Goal: Task Accomplishment & Management: Complete application form

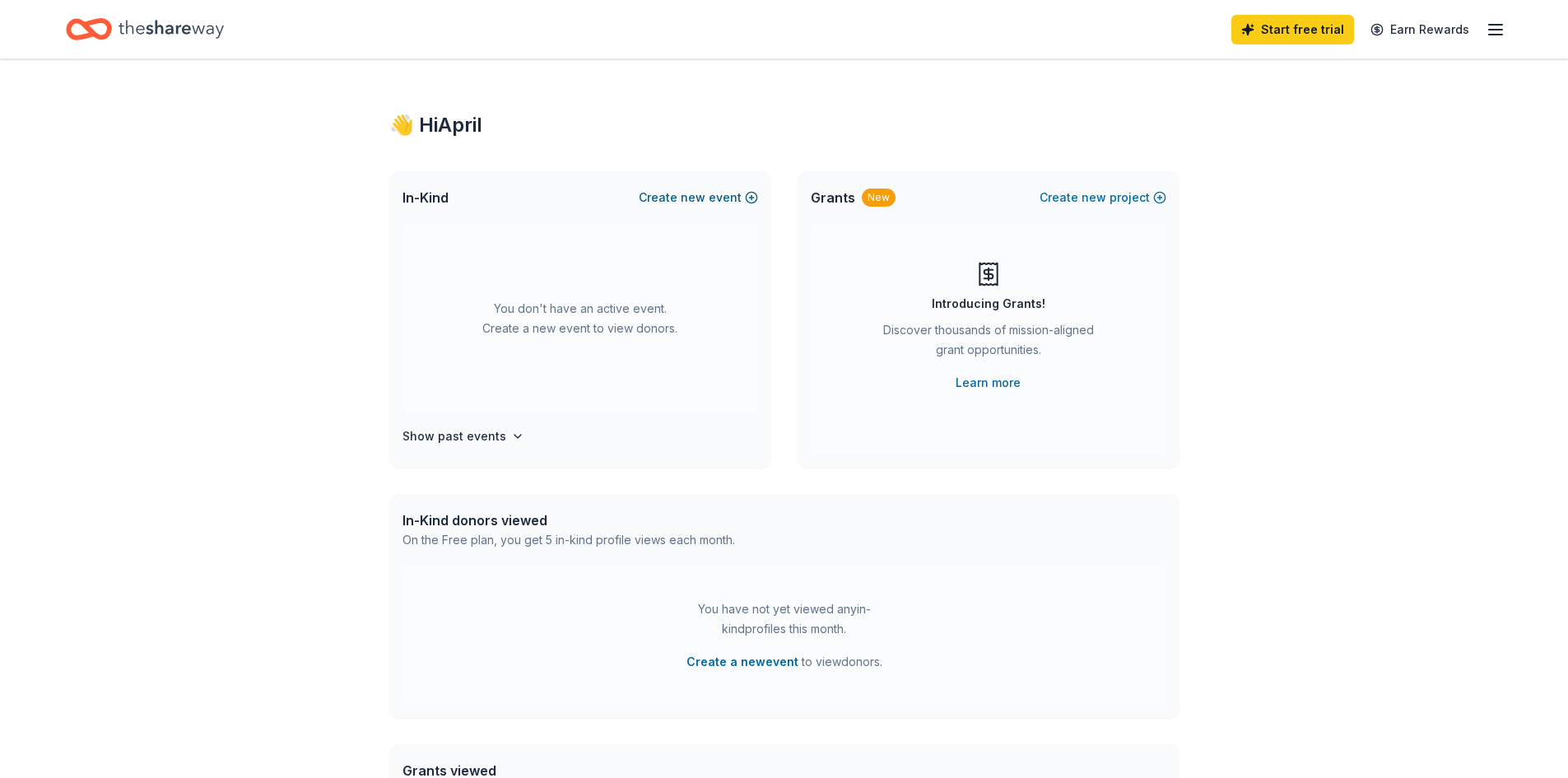
click at [714, 194] on button "Create new event" at bounding box center [698, 198] width 119 height 20
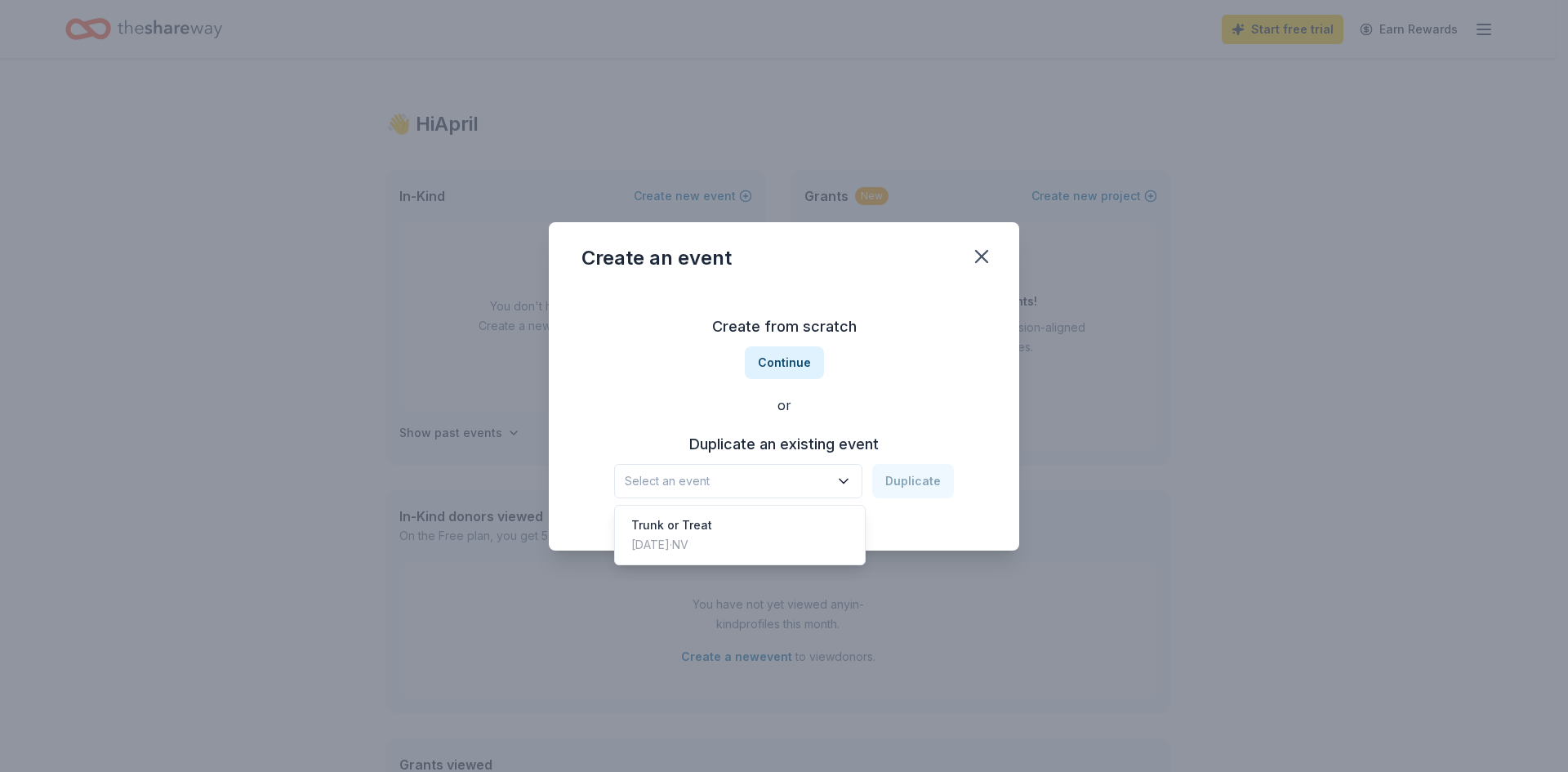
click at [827, 474] on span "Select an event" at bounding box center [726, 481] width 204 height 20
click at [802, 537] on div "Trunk or Treat Oct 21, 2023 · NV" at bounding box center [740, 535] width 243 height 53
click at [892, 478] on button "Duplicate" at bounding box center [913, 481] width 82 height 35
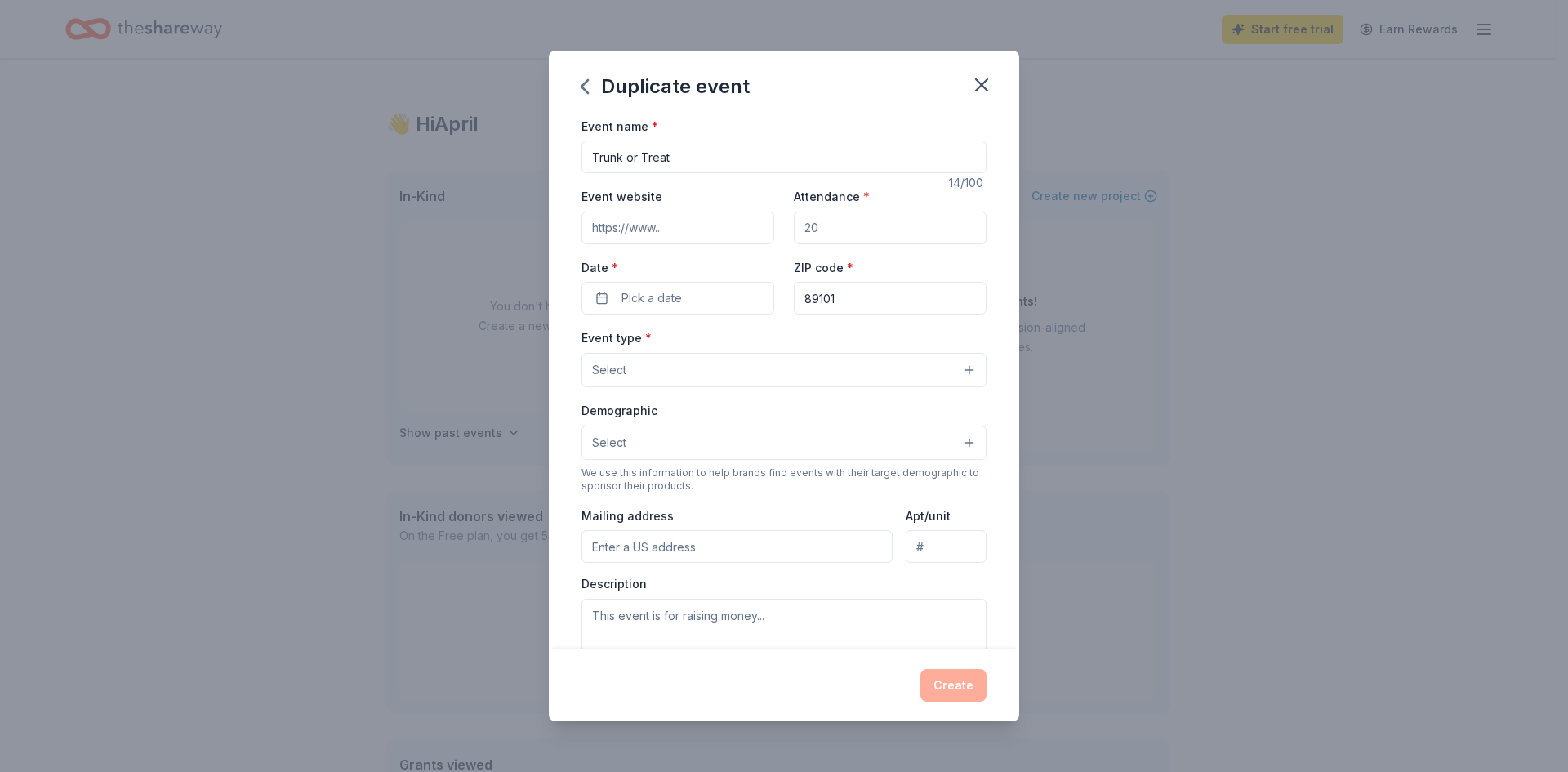
click at [697, 160] on input "Trunk or Treat" at bounding box center [784, 157] width 405 height 33
drag, startPoint x: 700, startPoint y: 160, endPoint x: 419, endPoint y: 153, distance: 281.1
click at [419, 153] on div "Duplicate event Event name * Trunk or Treat 14 /100 Event website Attendance * …" at bounding box center [784, 386] width 1568 height 772
type input "Fall Festival"
click at [668, 233] on input "Event website" at bounding box center [678, 228] width 192 height 33
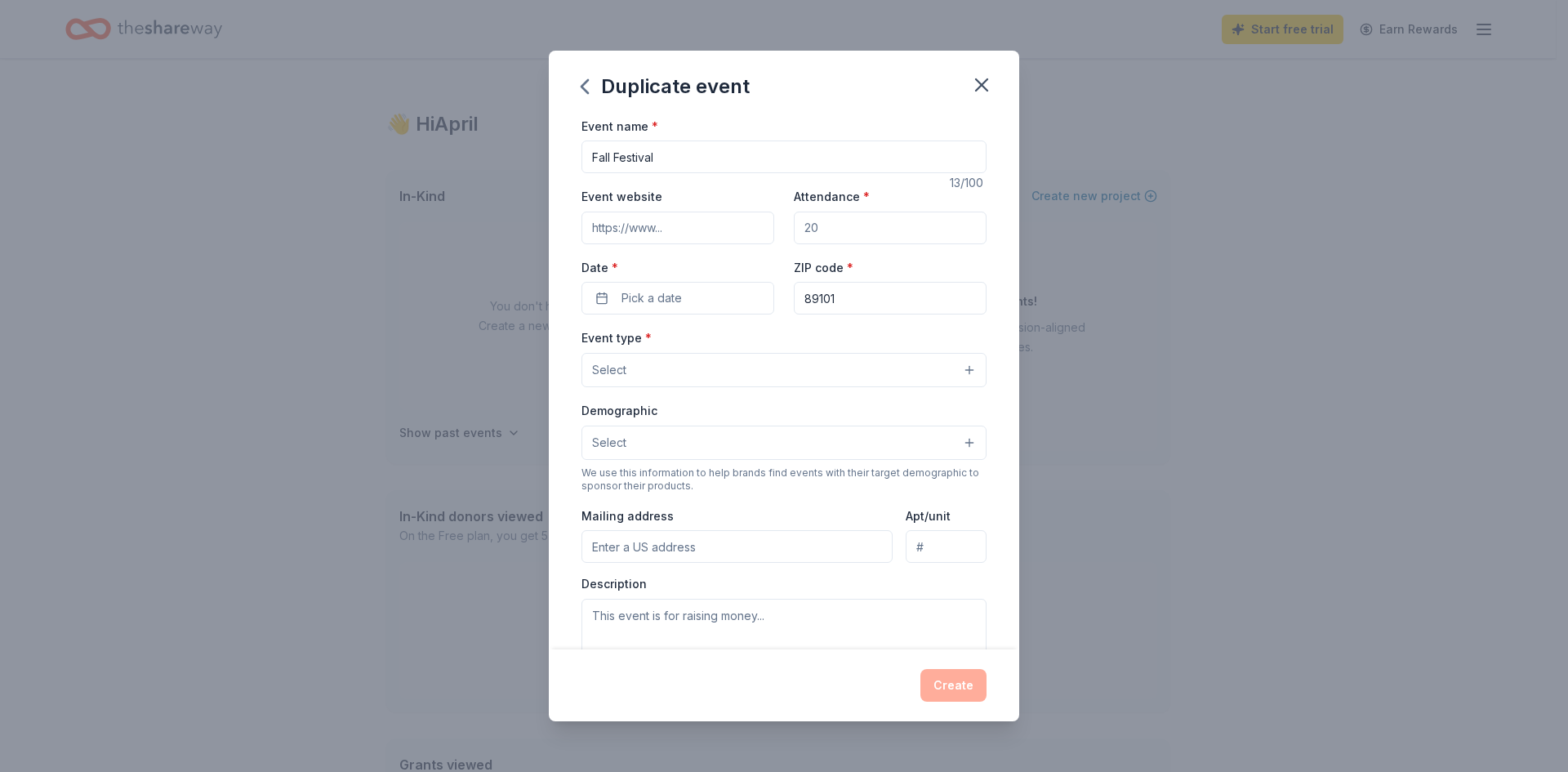
click at [666, 237] on input "Event website" at bounding box center [678, 228] width 192 height 33
paste input "https://fayherron.org/"
type input "https://fayherron.org/"
click at [845, 221] on input "Attendance *" at bounding box center [890, 228] width 192 height 33
drag, startPoint x: 845, startPoint y: 221, endPoint x: 745, endPoint y: 222, distance: 100.0
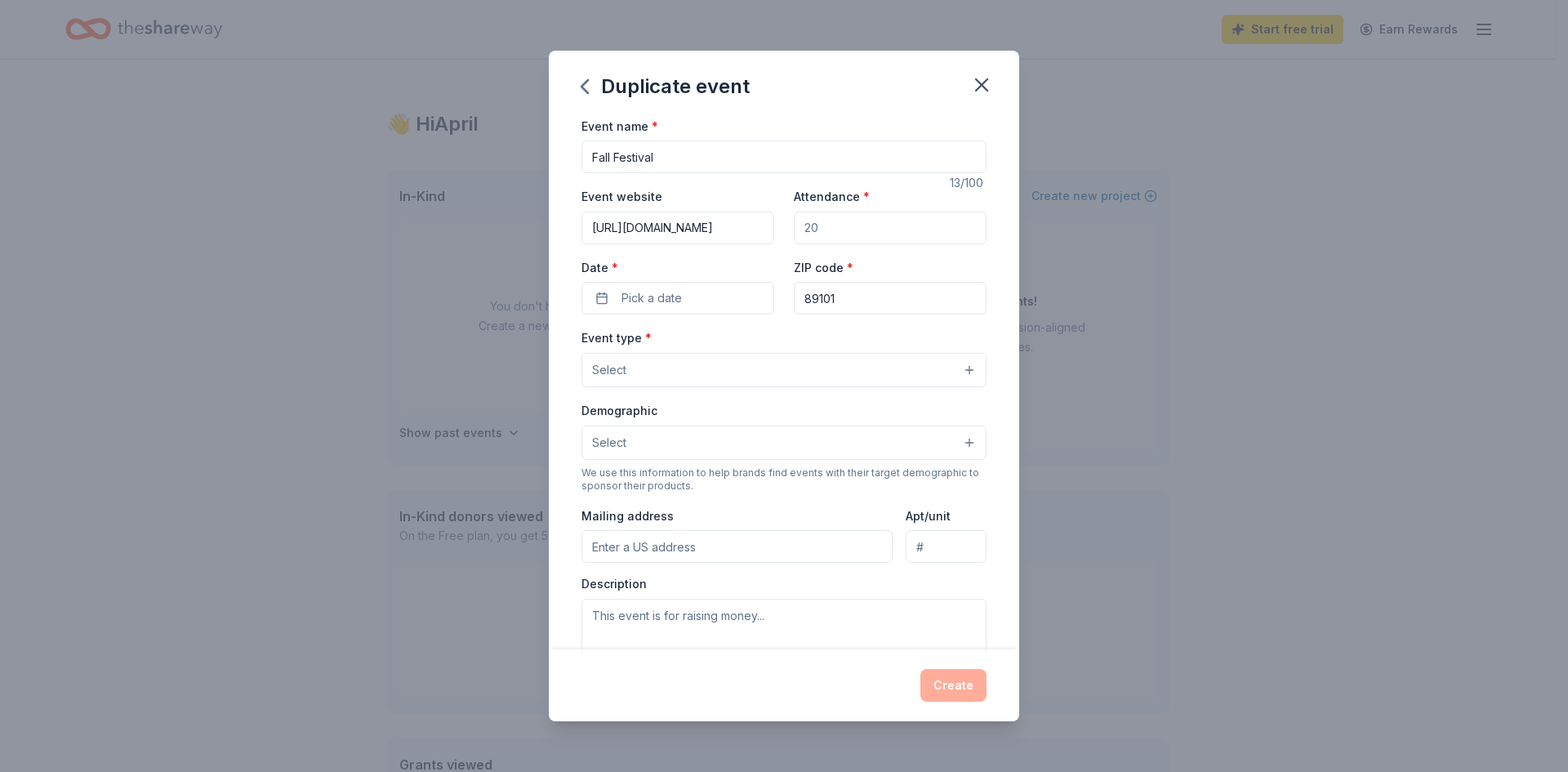
click at [745, 222] on div "Event website https://fayherron.org/ Attendance * Date * Pick a date ZIP code *…" at bounding box center [784, 250] width 405 height 128
type input "250"
click at [676, 298] on span "Pick a date" at bounding box center [652, 299] width 61 height 20
click at [754, 338] on button "Go to next month" at bounding box center [763, 341] width 23 height 23
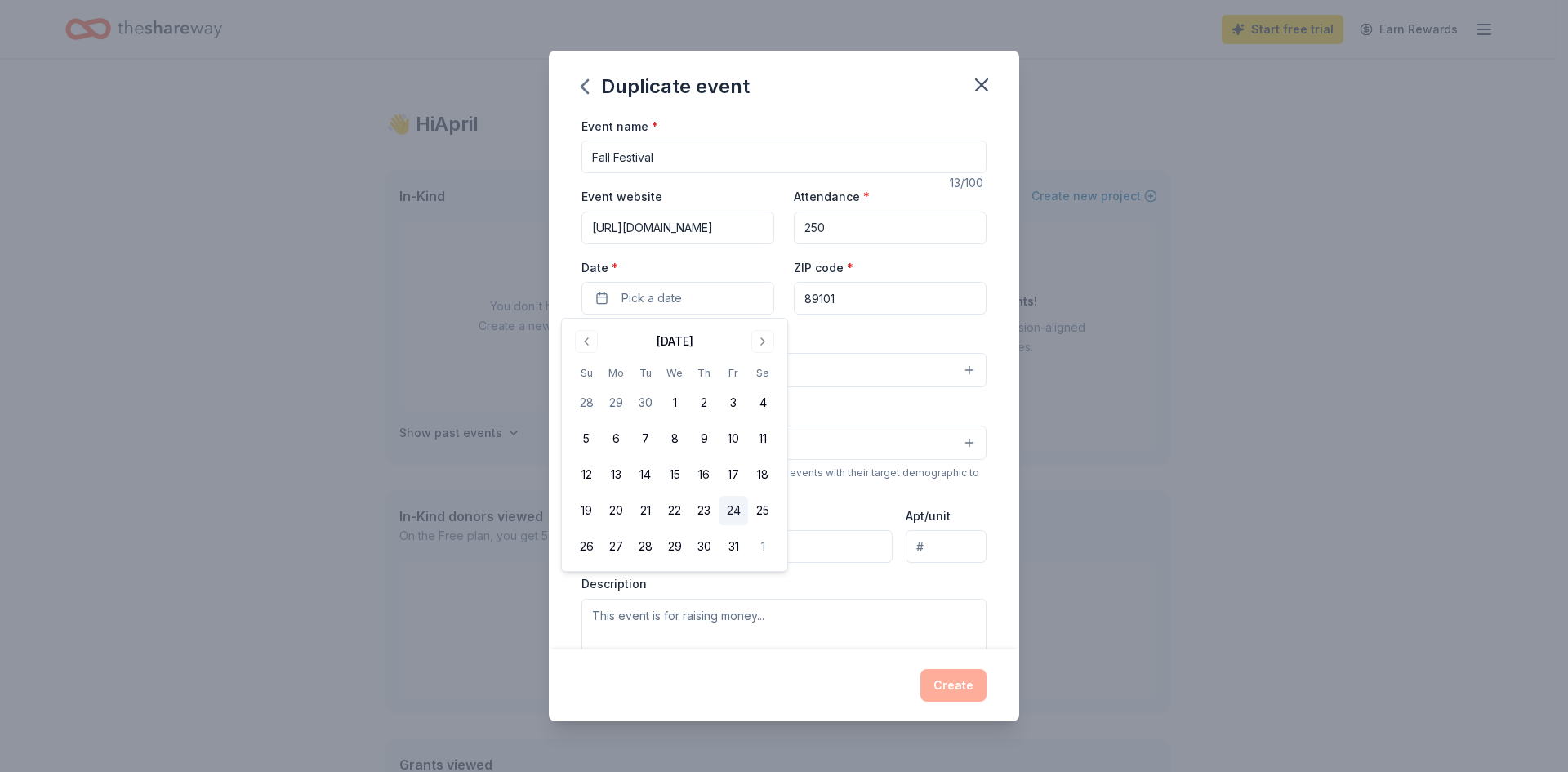
click at [731, 513] on button "24" at bounding box center [734, 510] width 29 height 29
click at [863, 344] on div "Event type * Select" at bounding box center [784, 358] width 405 height 60
click at [856, 305] on input "89101" at bounding box center [890, 298] width 192 height 33
type input "89030"
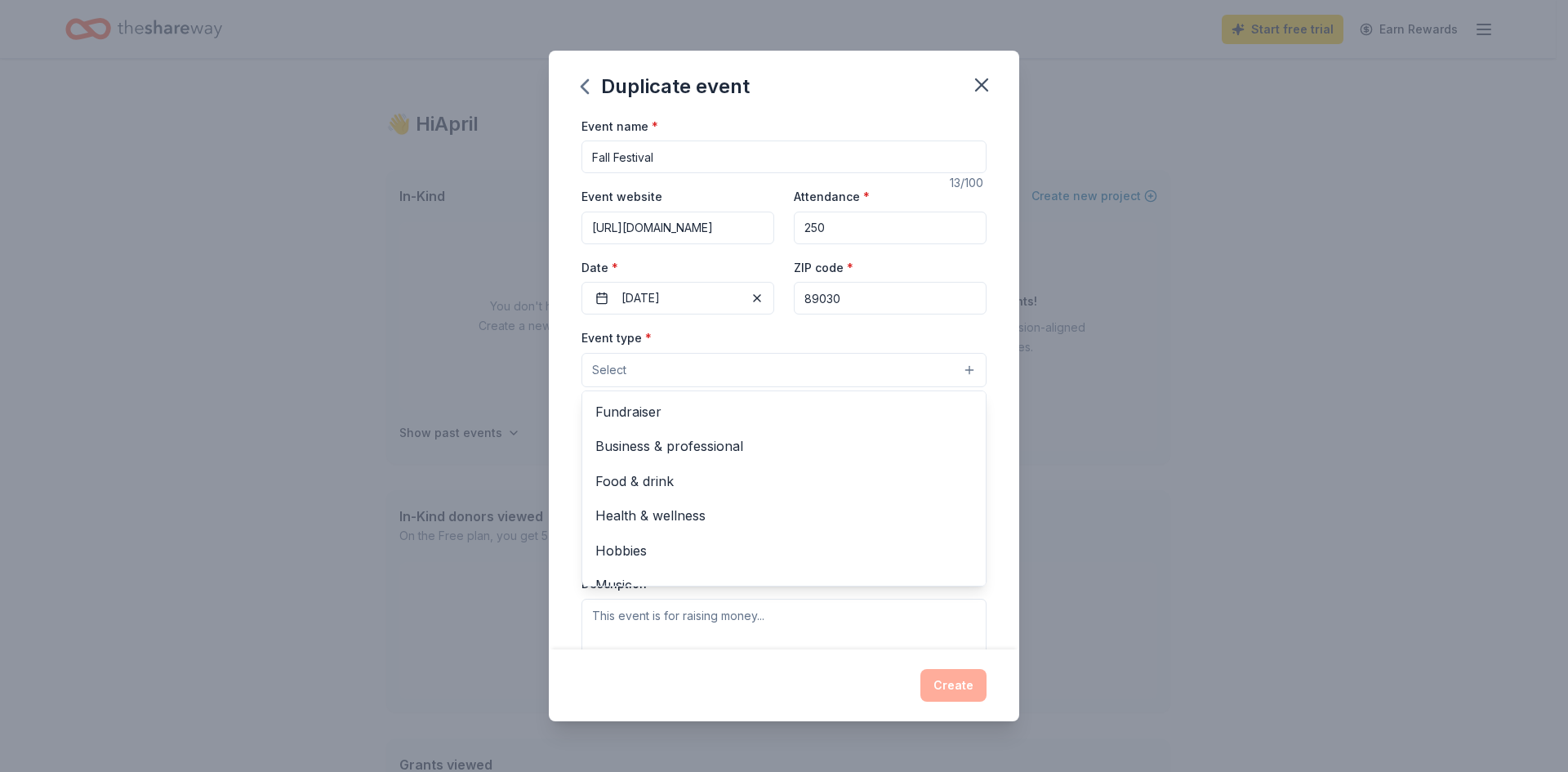
click at [859, 375] on button "Select" at bounding box center [784, 371] width 405 height 35
click at [797, 403] on span "Fundraiser" at bounding box center [784, 411] width 378 height 21
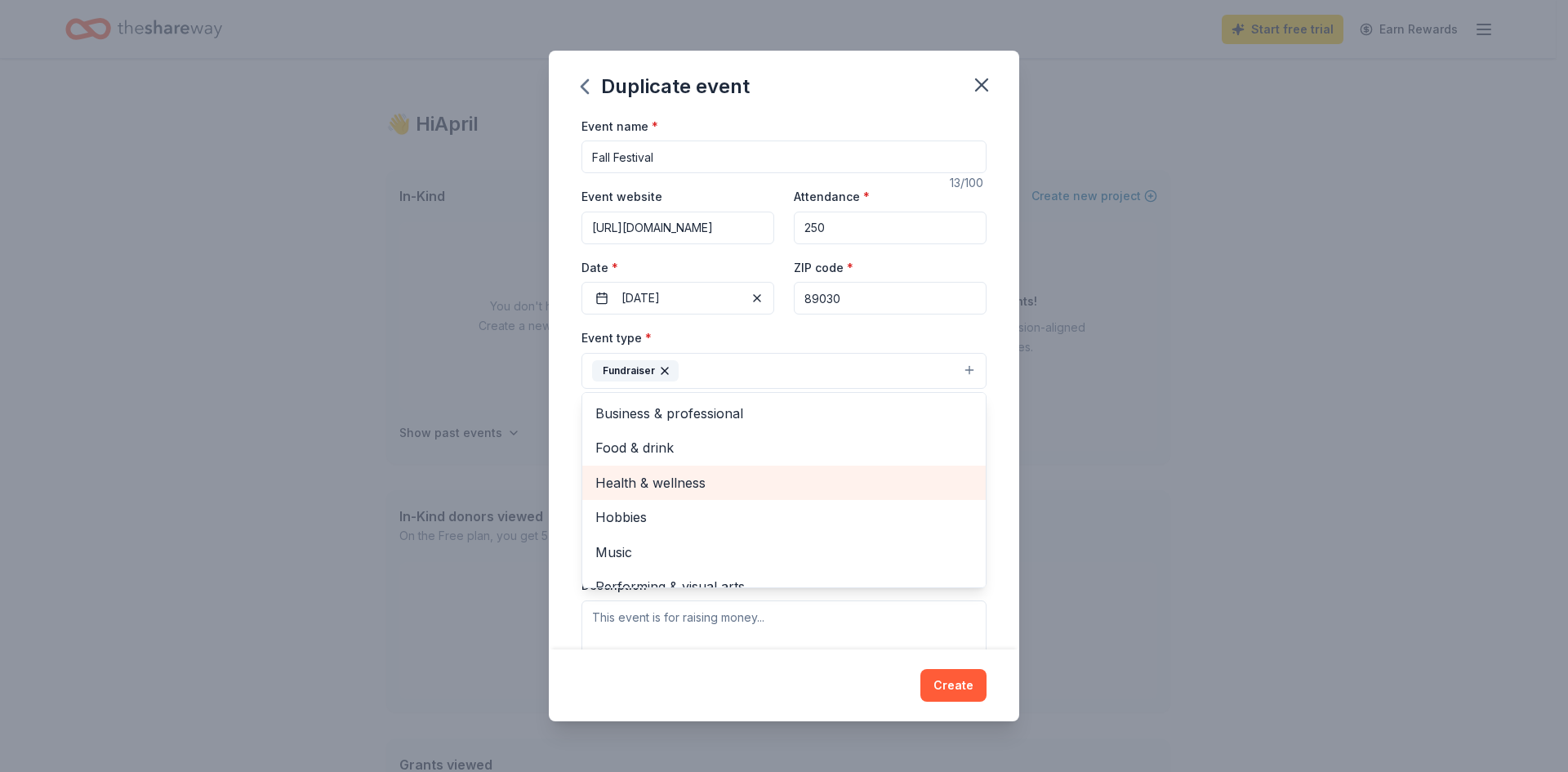
scroll to position [20, 0]
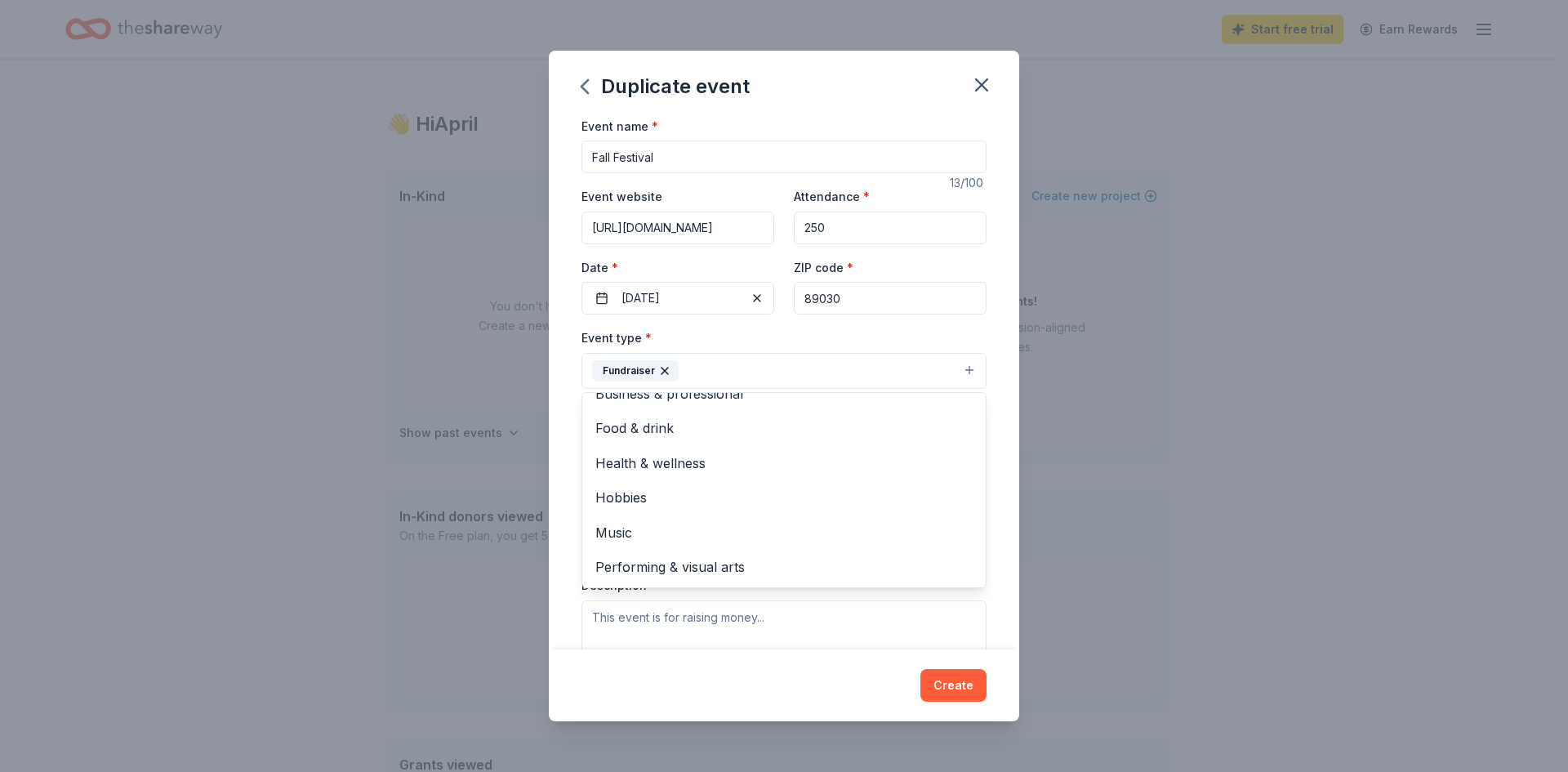
click at [1005, 454] on div "Event name * Fall Festival 13 /100 Event website https://fayherron.org/ Attenda…" at bounding box center [784, 383] width 470 height 534
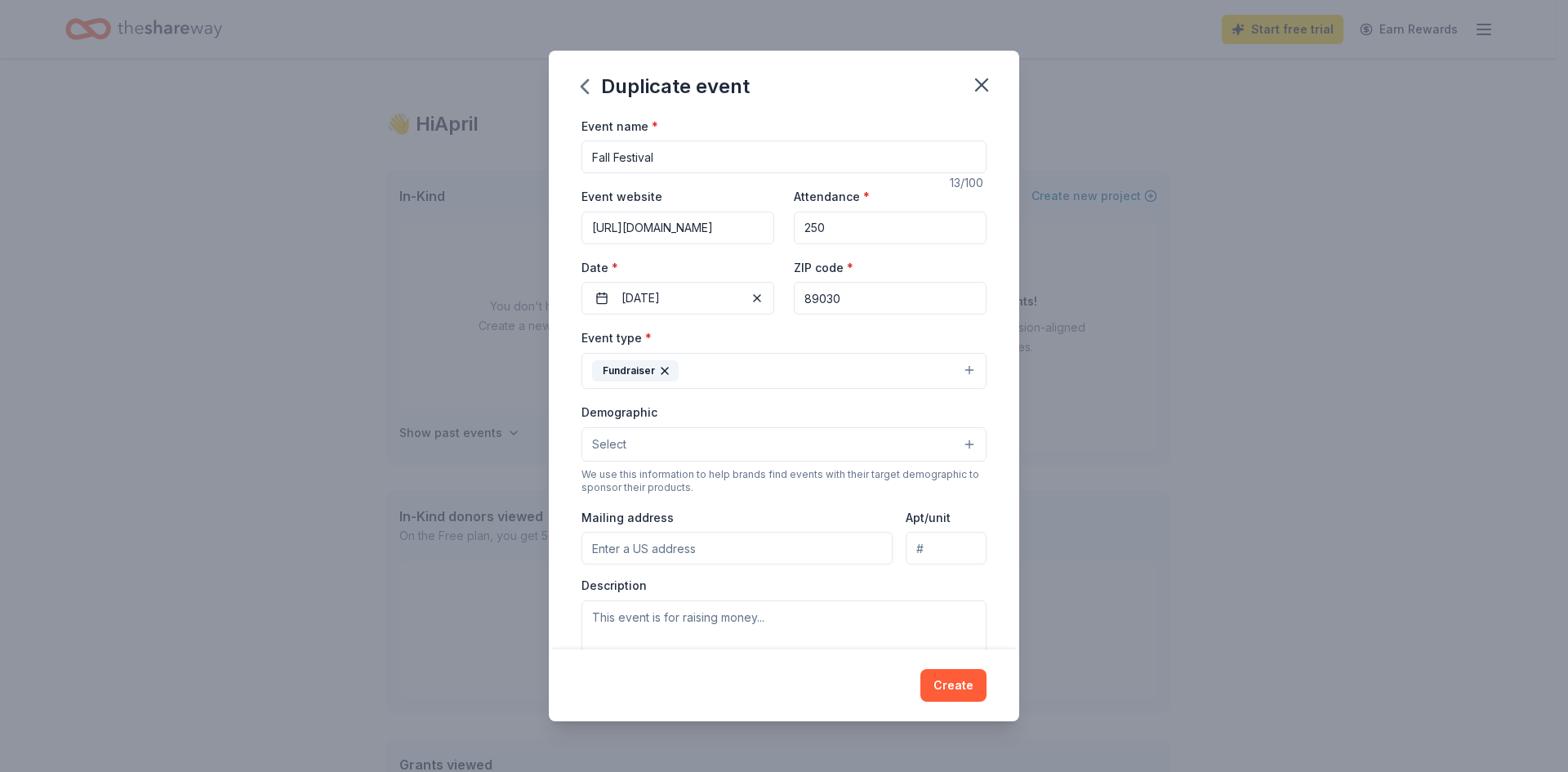
click at [850, 441] on button "Select" at bounding box center [784, 445] width 405 height 35
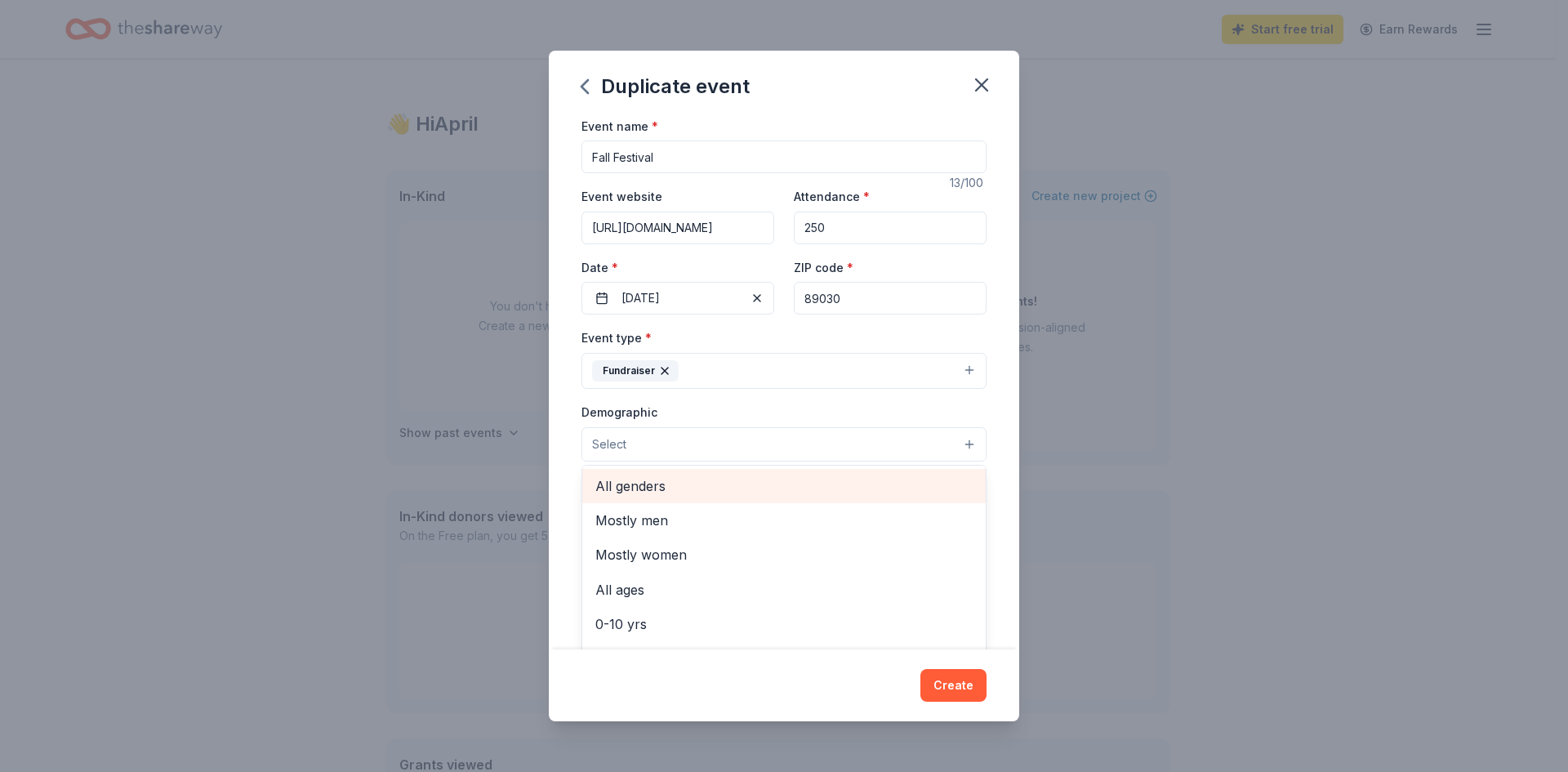
click at [848, 478] on span "All genders" at bounding box center [784, 486] width 378 height 21
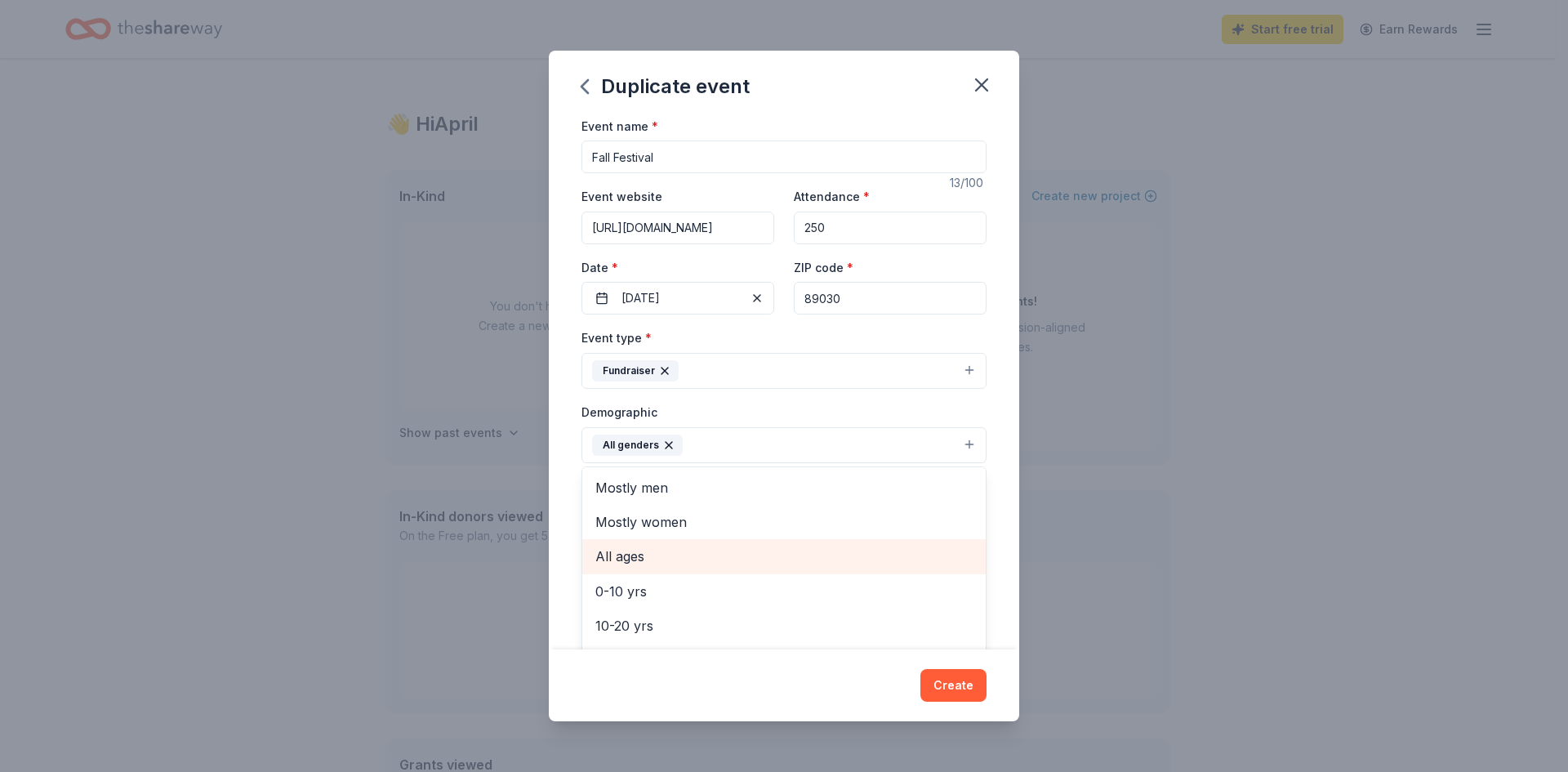
click at [907, 552] on span "All ages" at bounding box center [784, 556] width 378 height 21
click at [994, 434] on div "Event name * Fall Festival 13 /100 Event website https://fayherron.org/ Attenda…" at bounding box center [784, 383] width 470 height 534
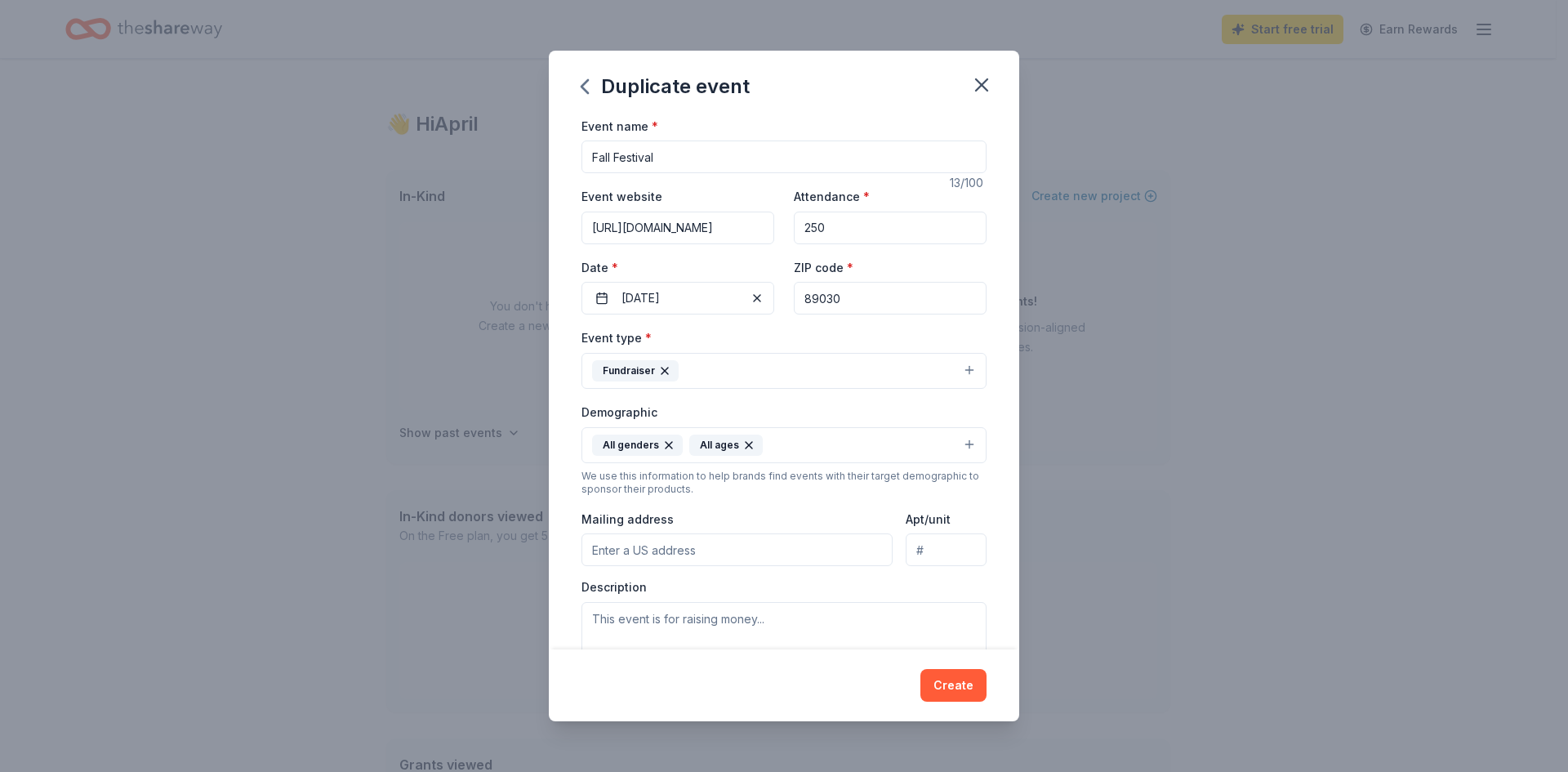
scroll to position [163, 0]
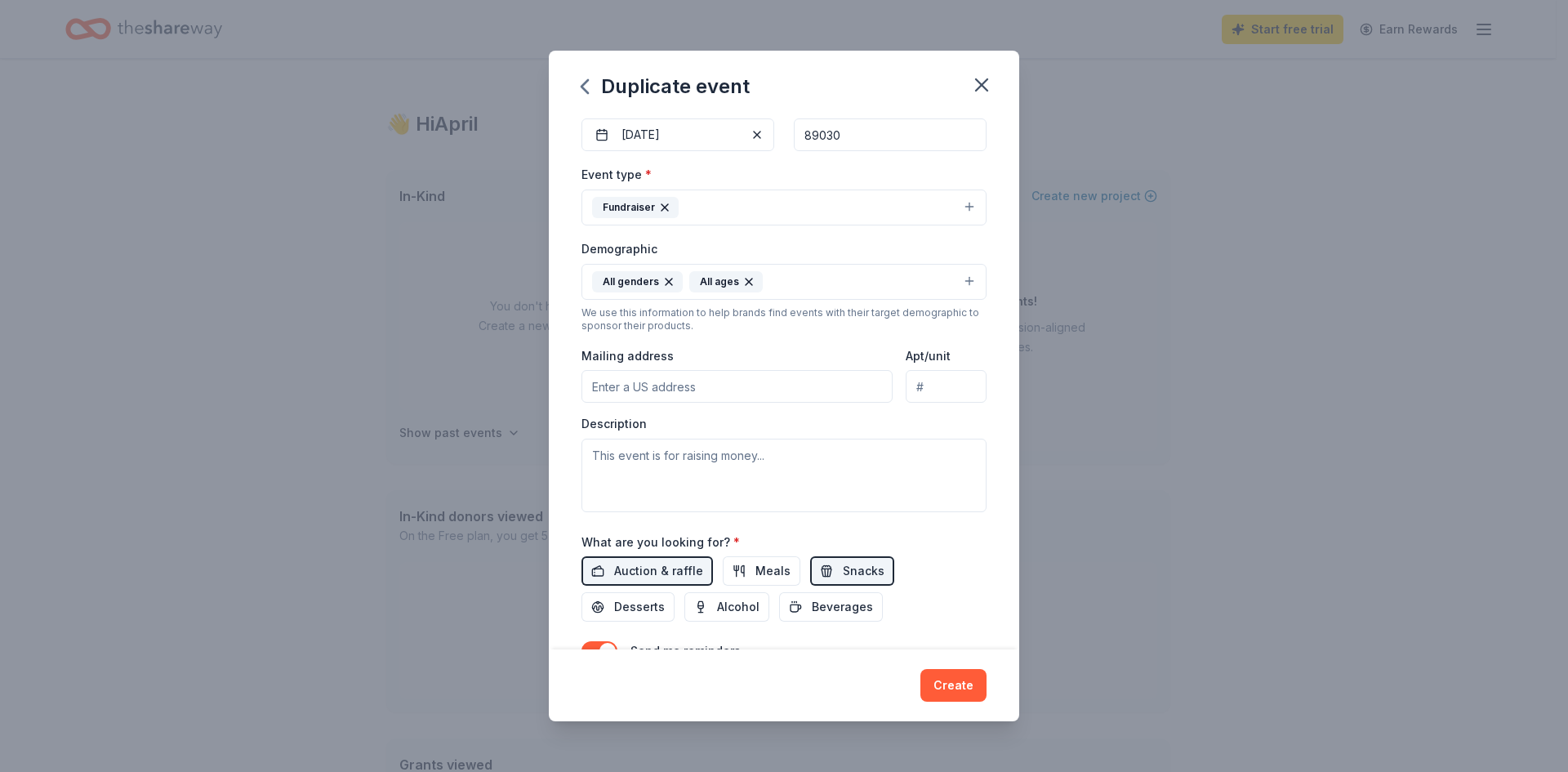
click at [683, 388] on input "Mailing address" at bounding box center [737, 387] width 311 height 33
type input "2421 North Kenneth Road, North Las Vegas, NV, 89030"
click at [712, 469] on textarea at bounding box center [784, 475] width 405 height 74
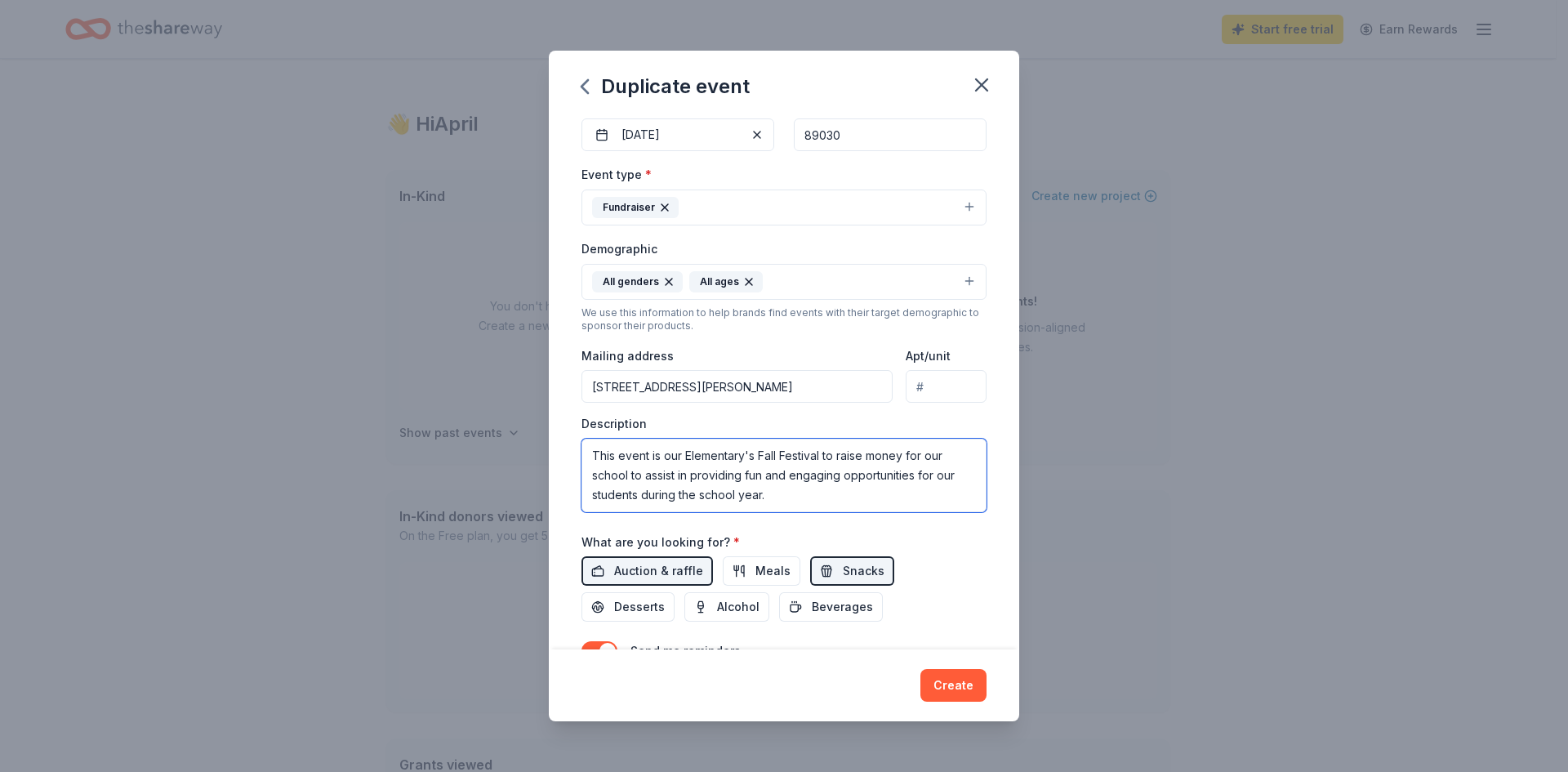
scroll to position [327, 0]
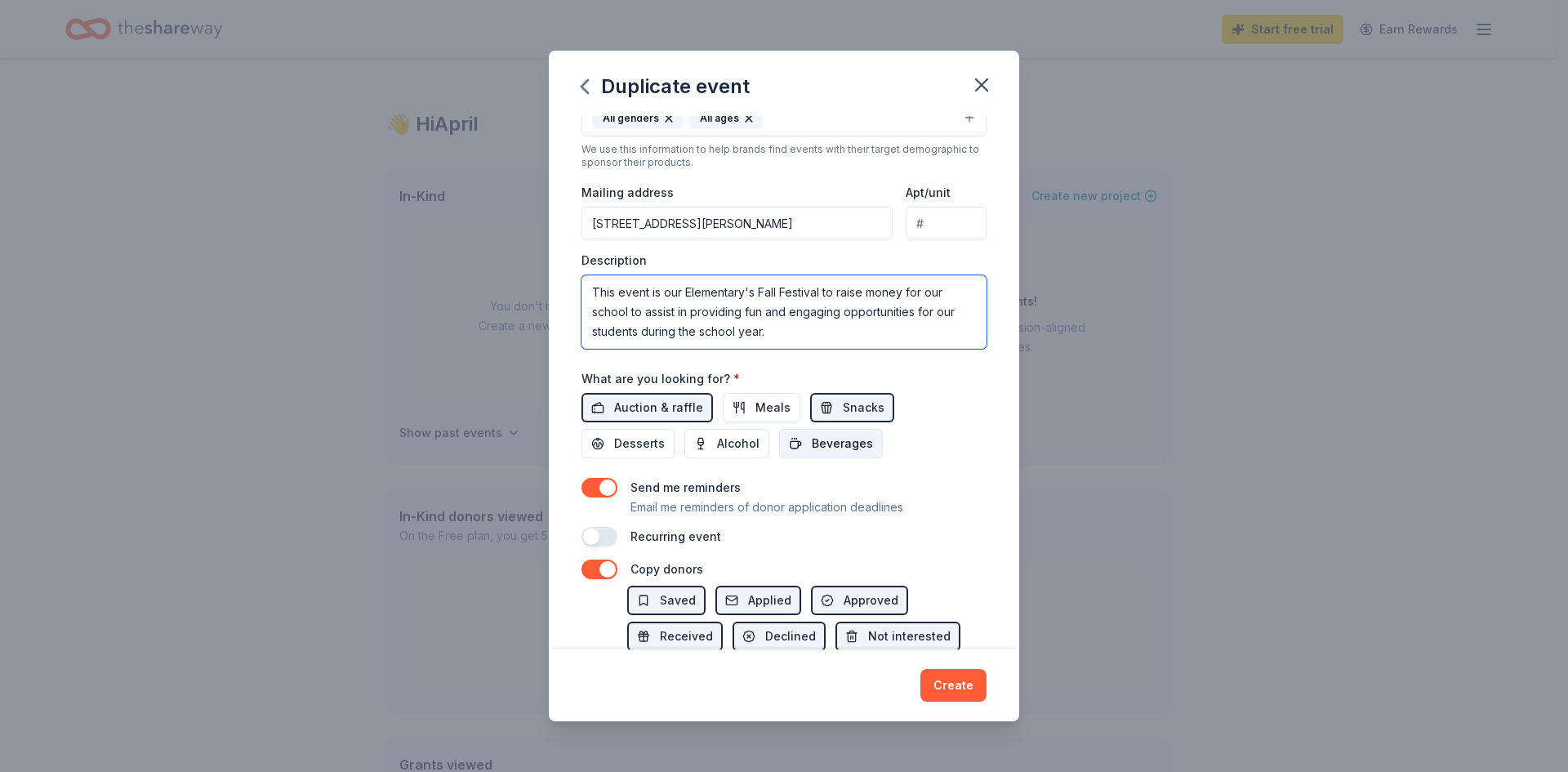
type textarea "This event is our Elementary's Fall Festival to raise money for our school to a…"
click at [855, 449] on span "Beverages" at bounding box center [842, 444] width 61 height 20
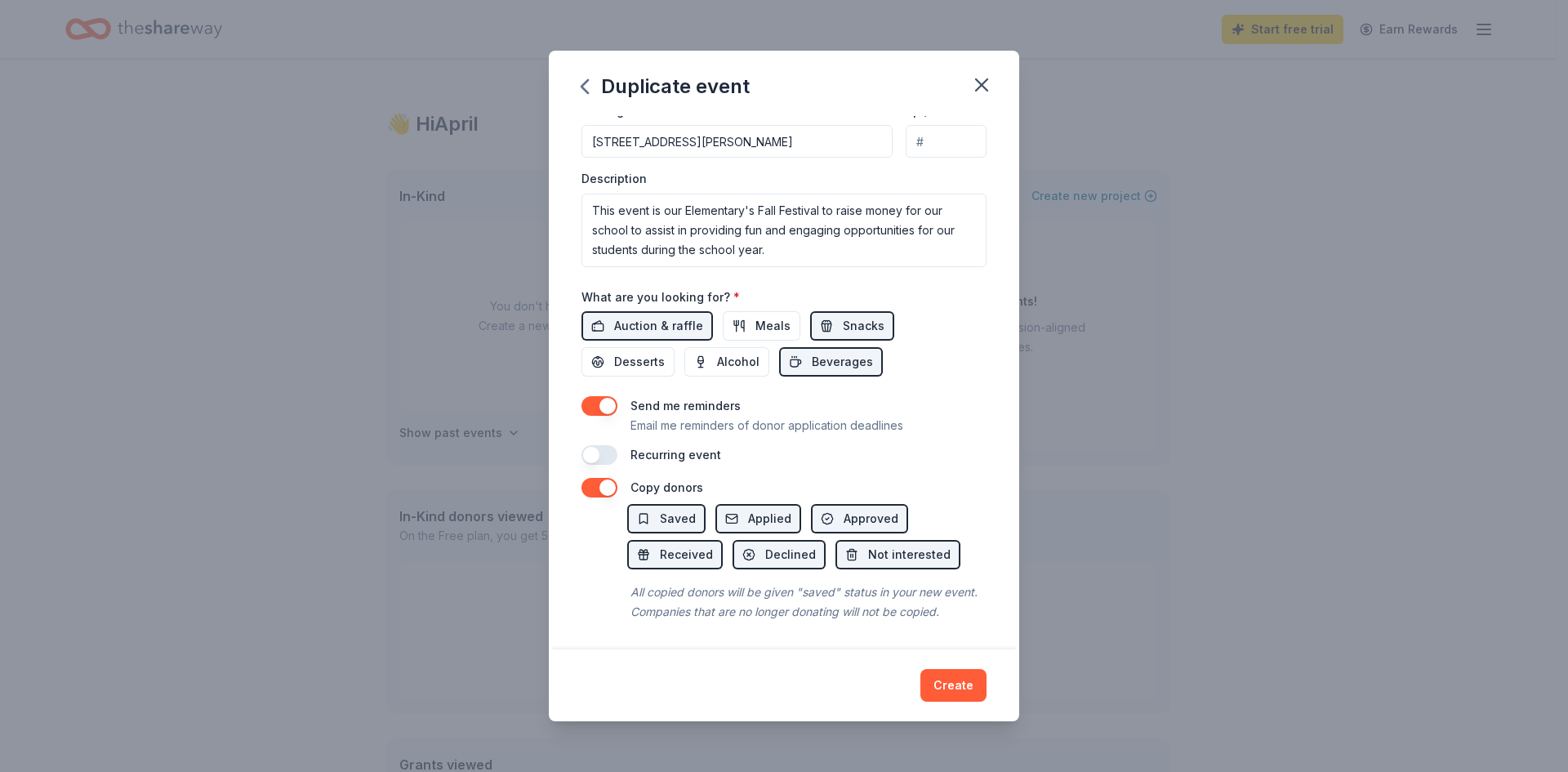
scroll to position [430, 0]
click at [601, 444] on button "button" at bounding box center [600, 454] width 36 height 20
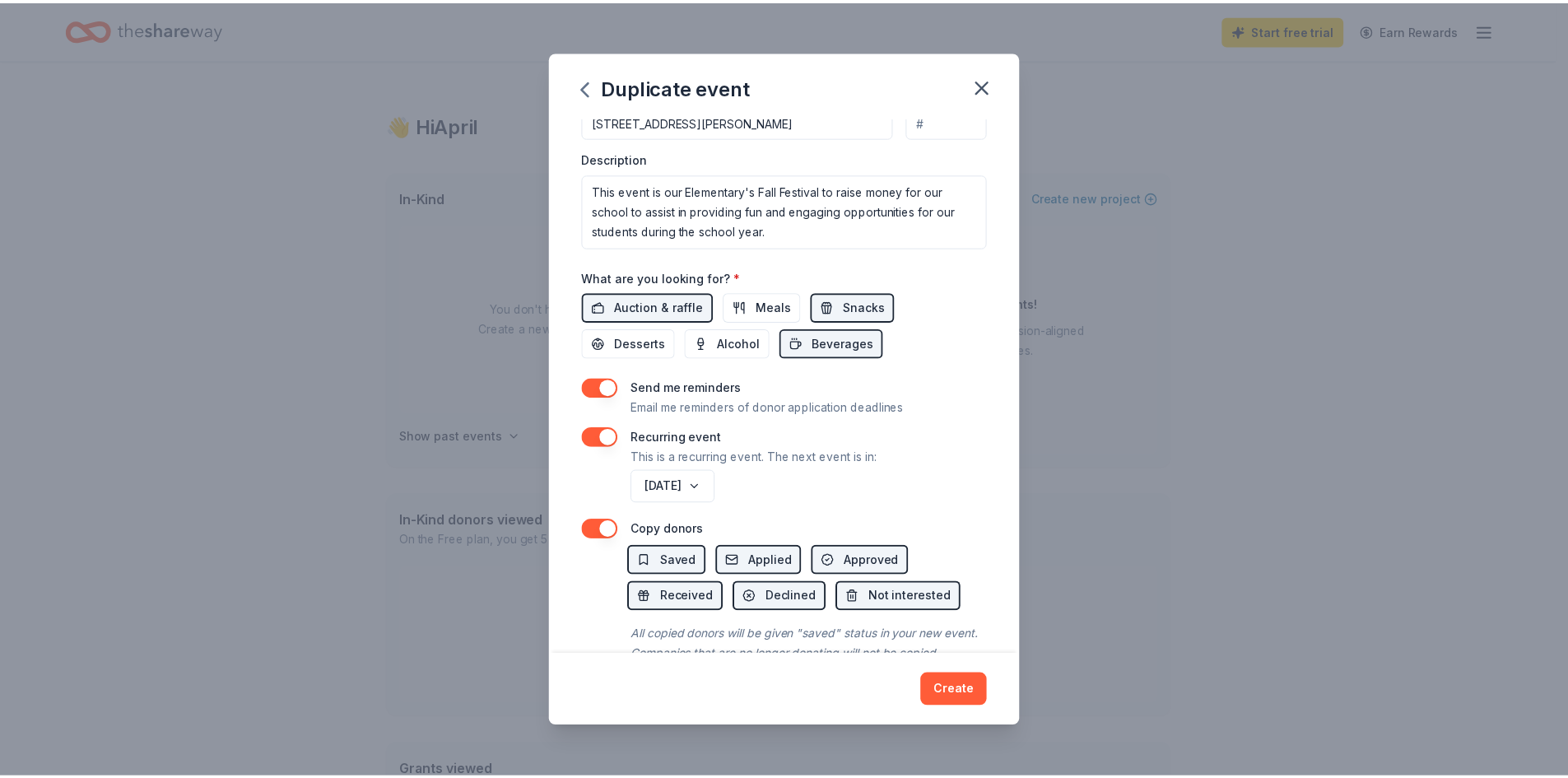
scroll to position [492, 0]
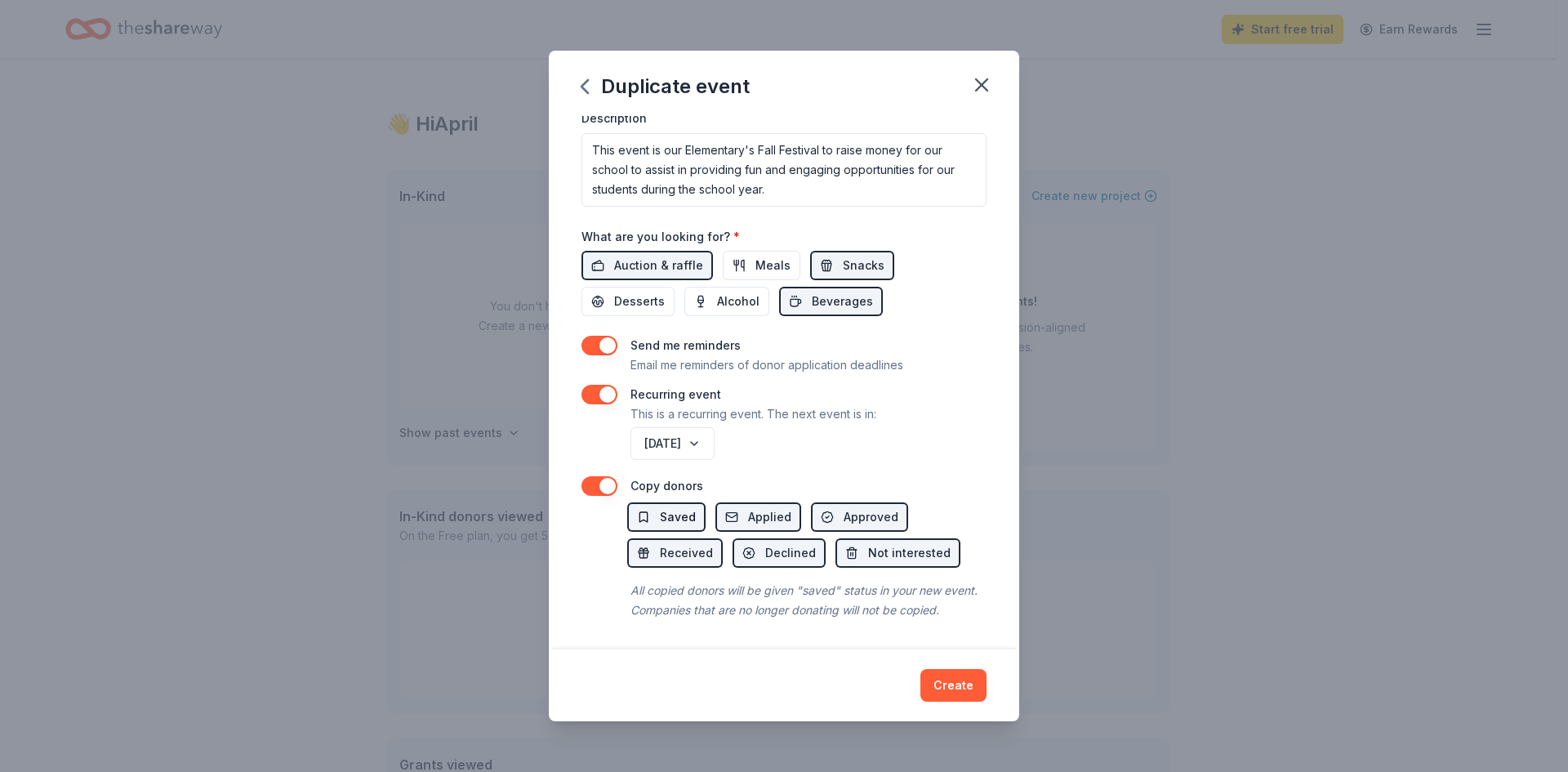
click at [691, 508] on span "Saved" at bounding box center [678, 518] width 36 height 20
click at [769, 508] on span "Applied" at bounding box center [770, 518] width 44 height 20
click at [843, 508] on span "Approved" at bounding box center [871, 518] width 54 height 20
click at [970, 675] on button "Create" at bounding box center [953, 686] width 66 height 33
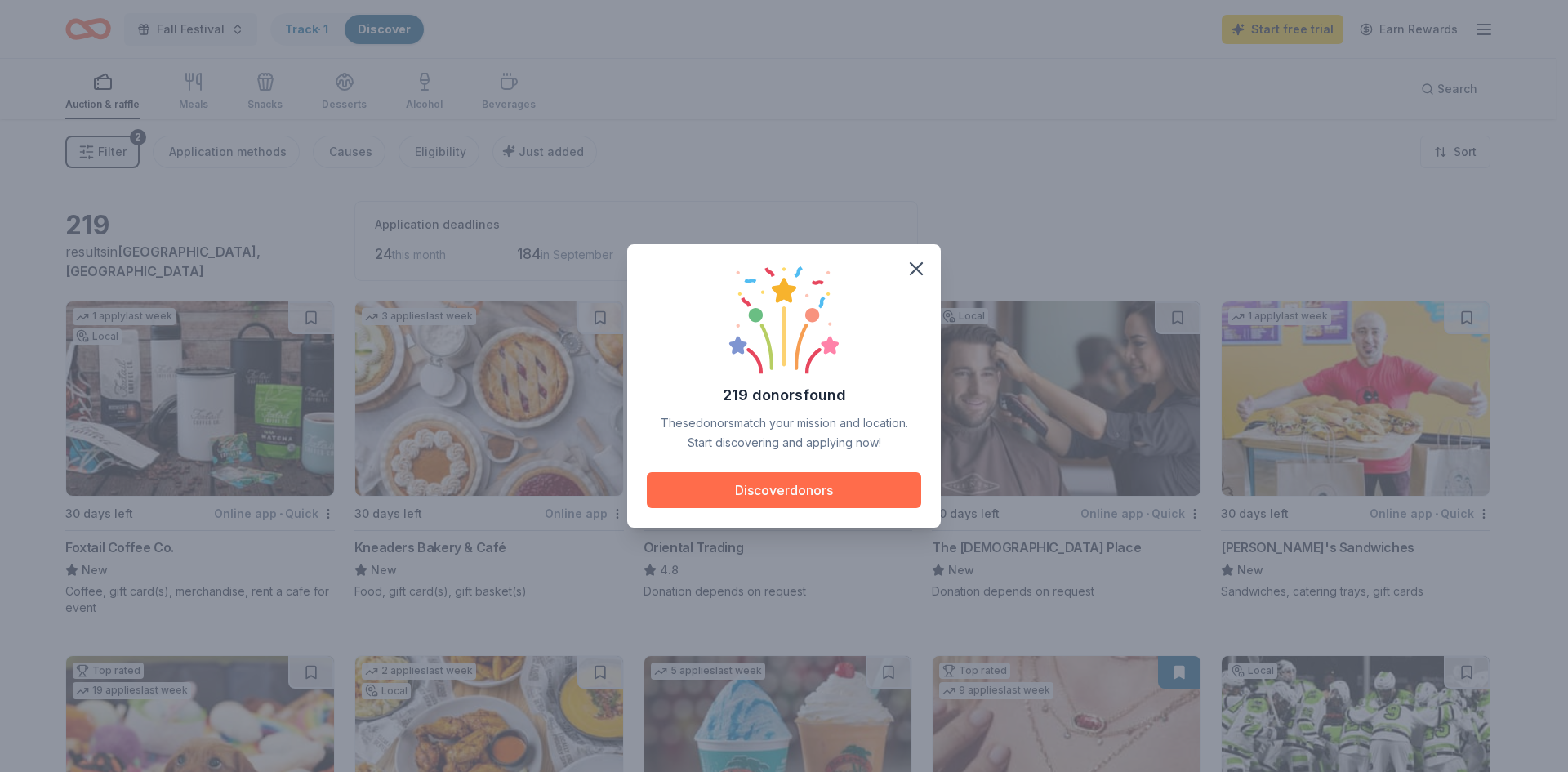
click at [819, 491] on button "Discover donors" at bounding box center [784, 490] width 274 height 36
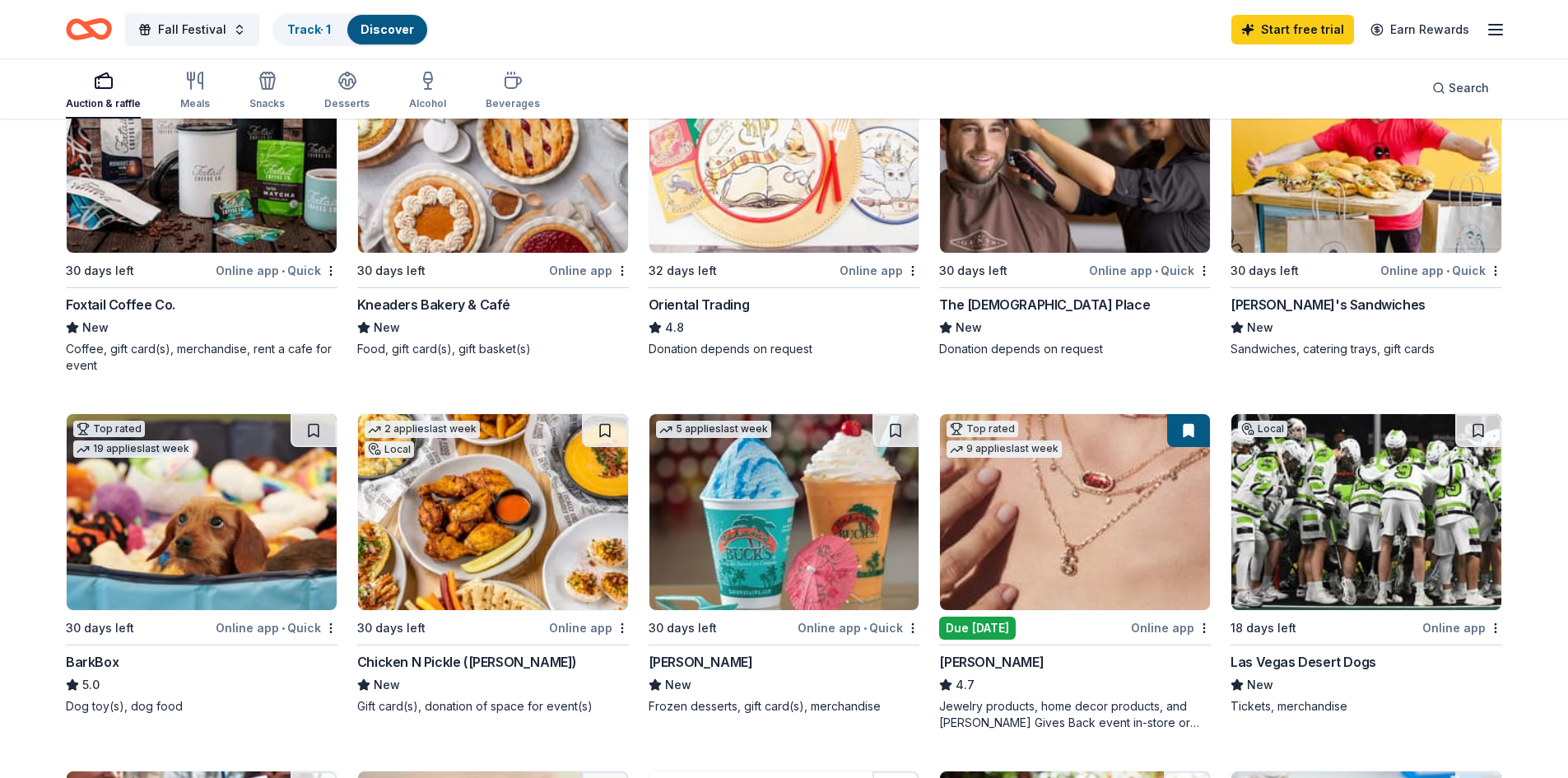
scroll to position [330, 0]
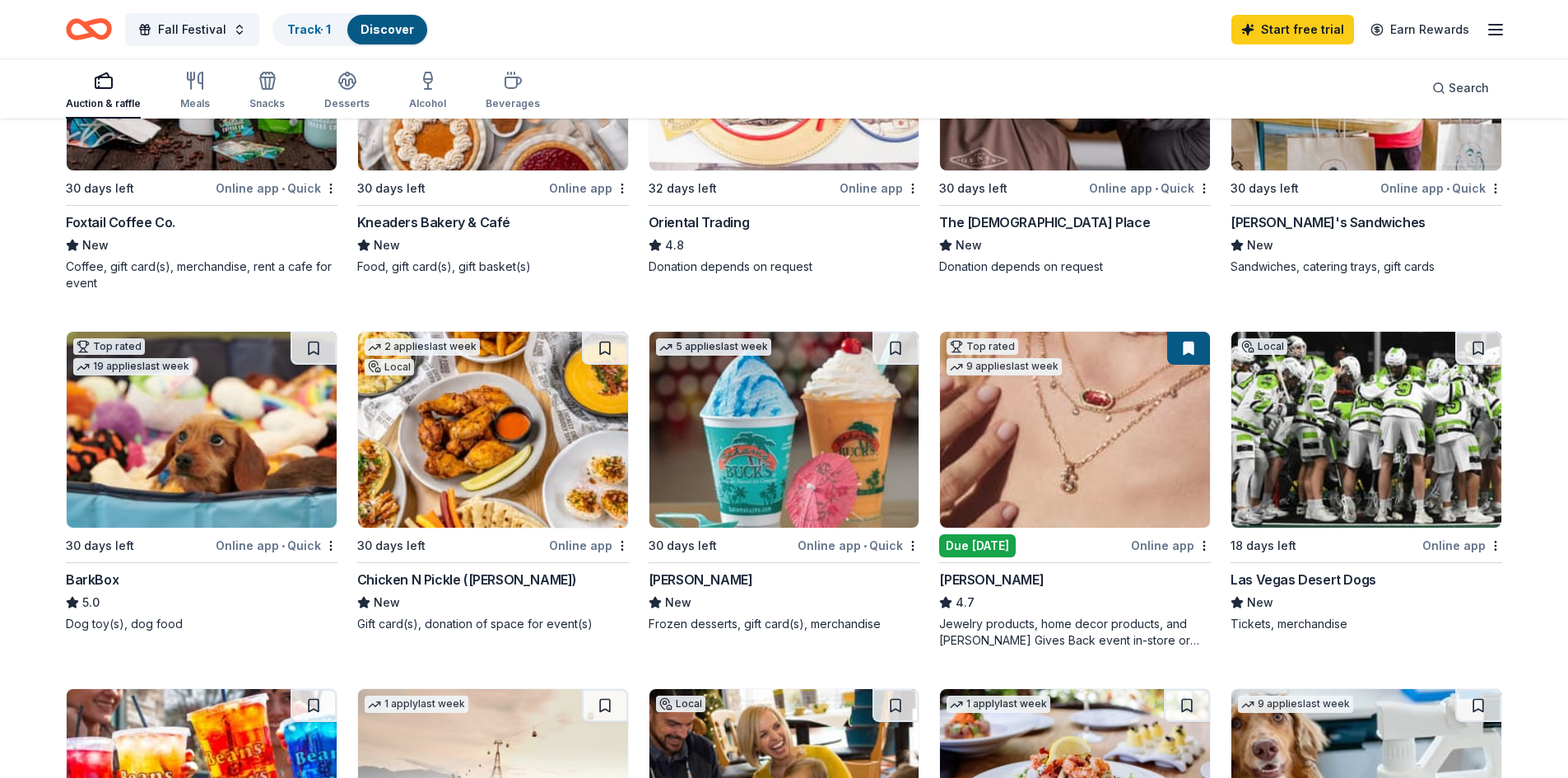
click at [766, 495] on img at bounding box center [784, 430] width 270 height 196
click at [1337, 472] on img at bounding box center [1366, 430] width 270 height 196
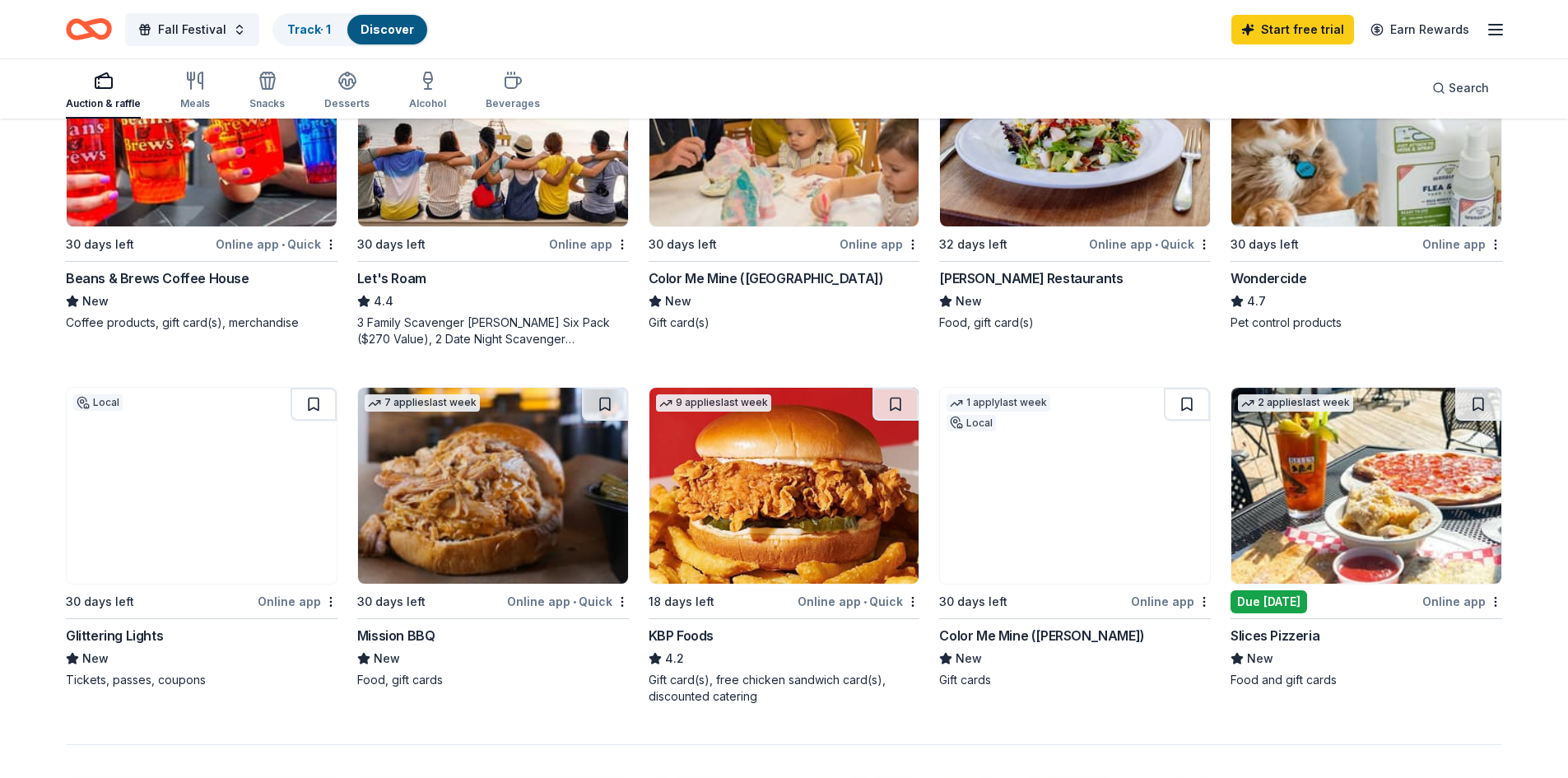
scroll to position [1071, 0]
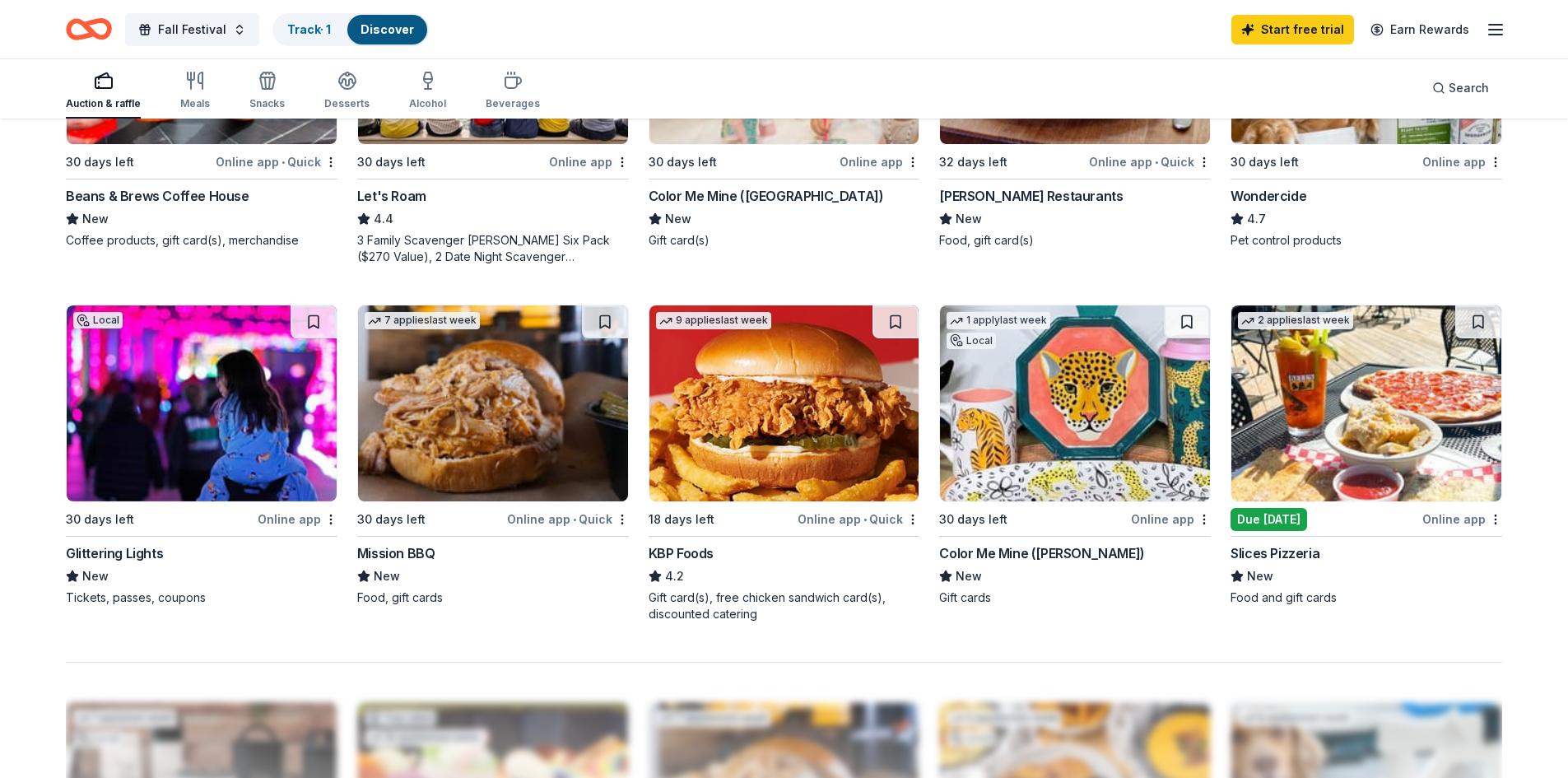
click at [211, 390] on img at bounding box center [201, 404] width 270 height 196
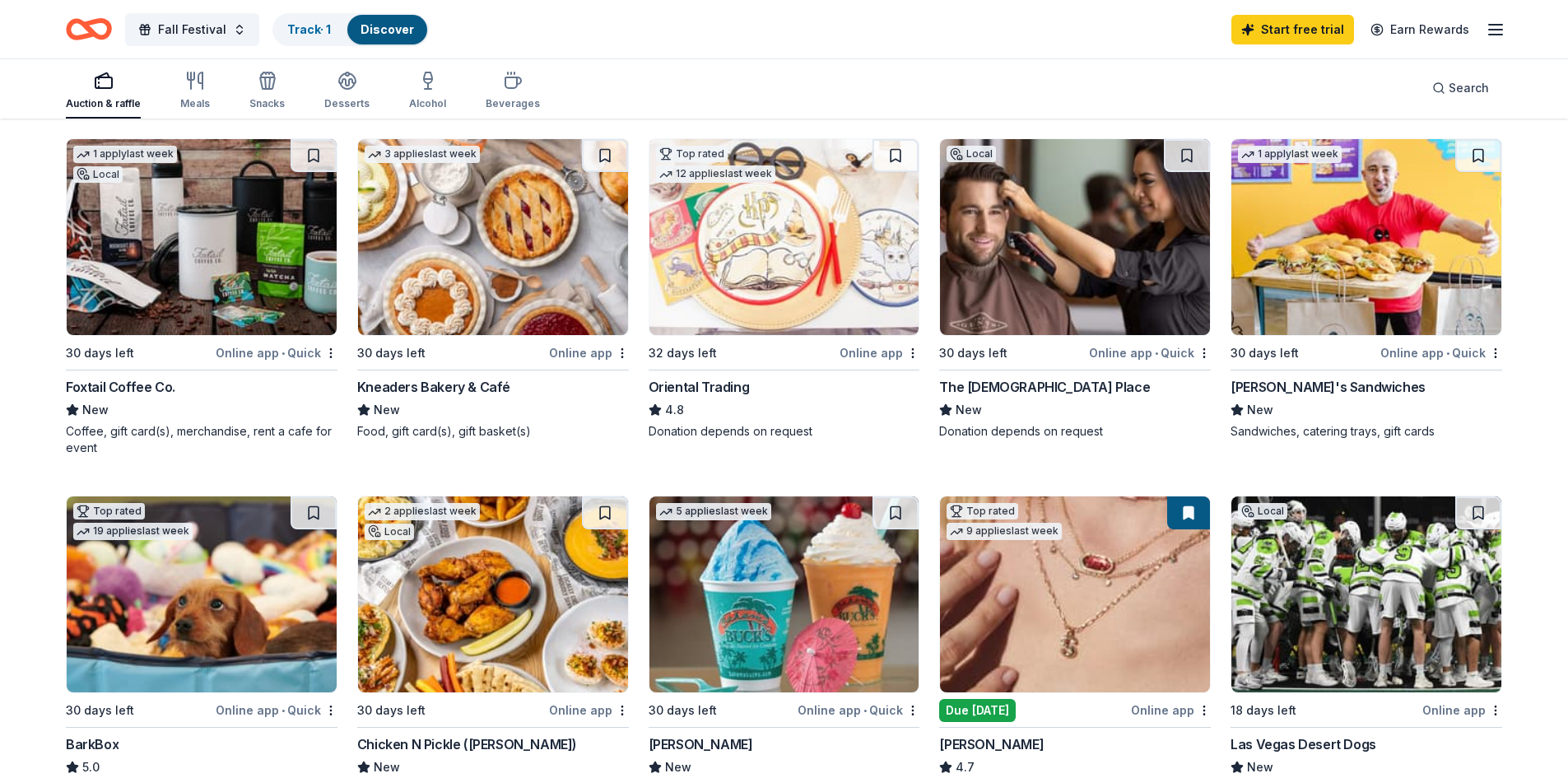
scroll to position [0, 0]
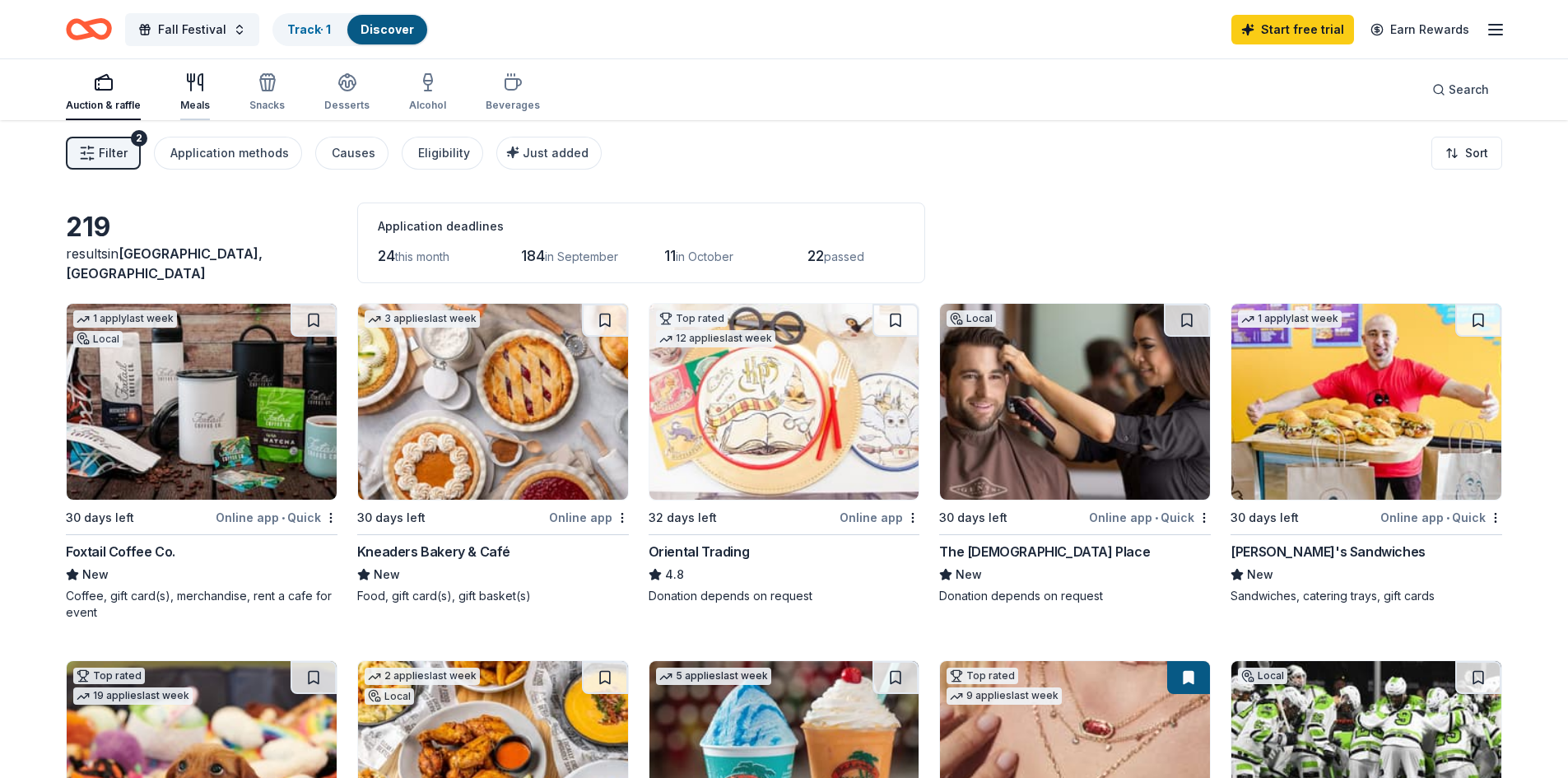
click at [197, 88] on icon "button" at bounding box center [195, 82] width 20 height 20
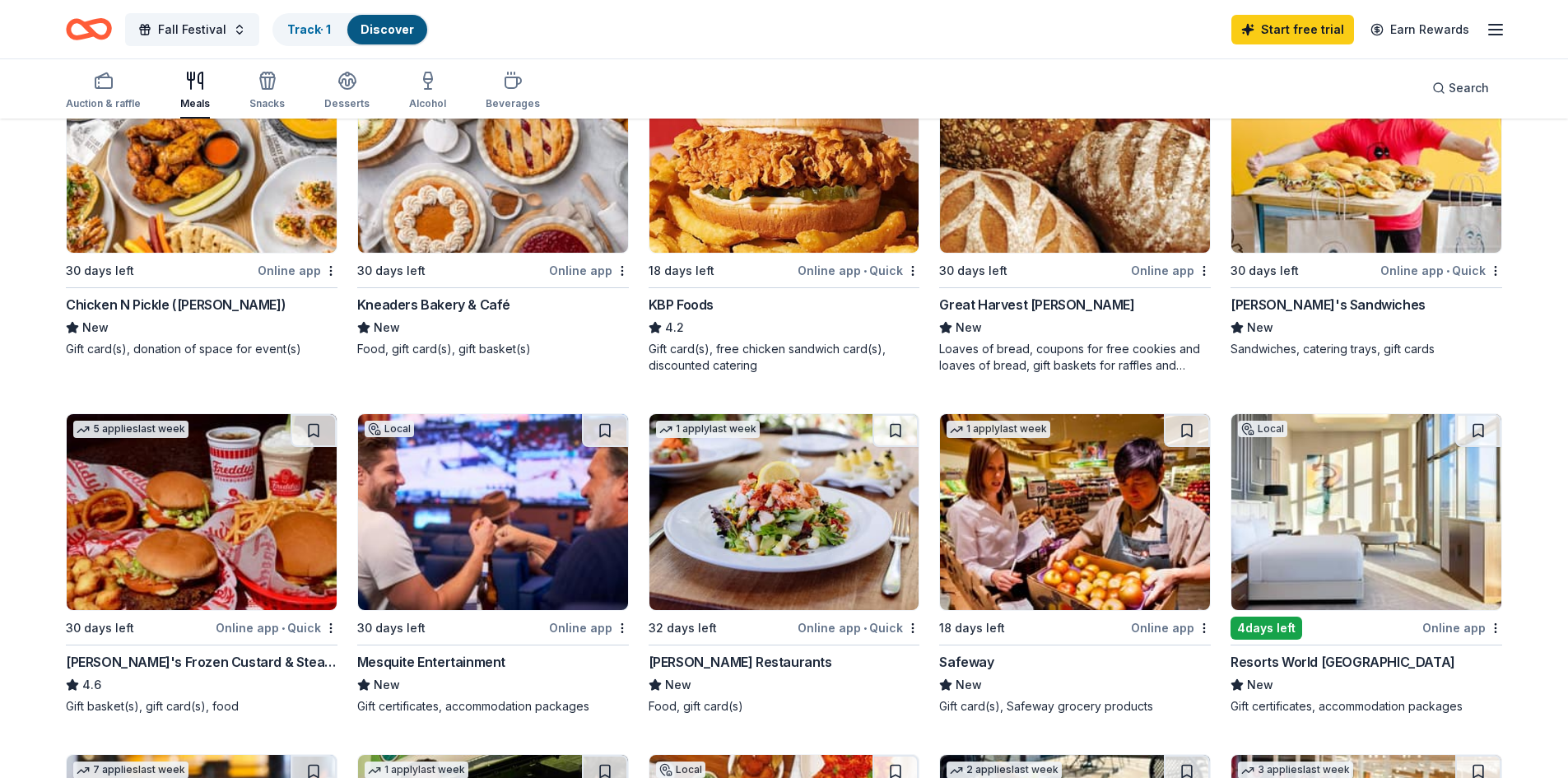
scroll to position [330, 0]
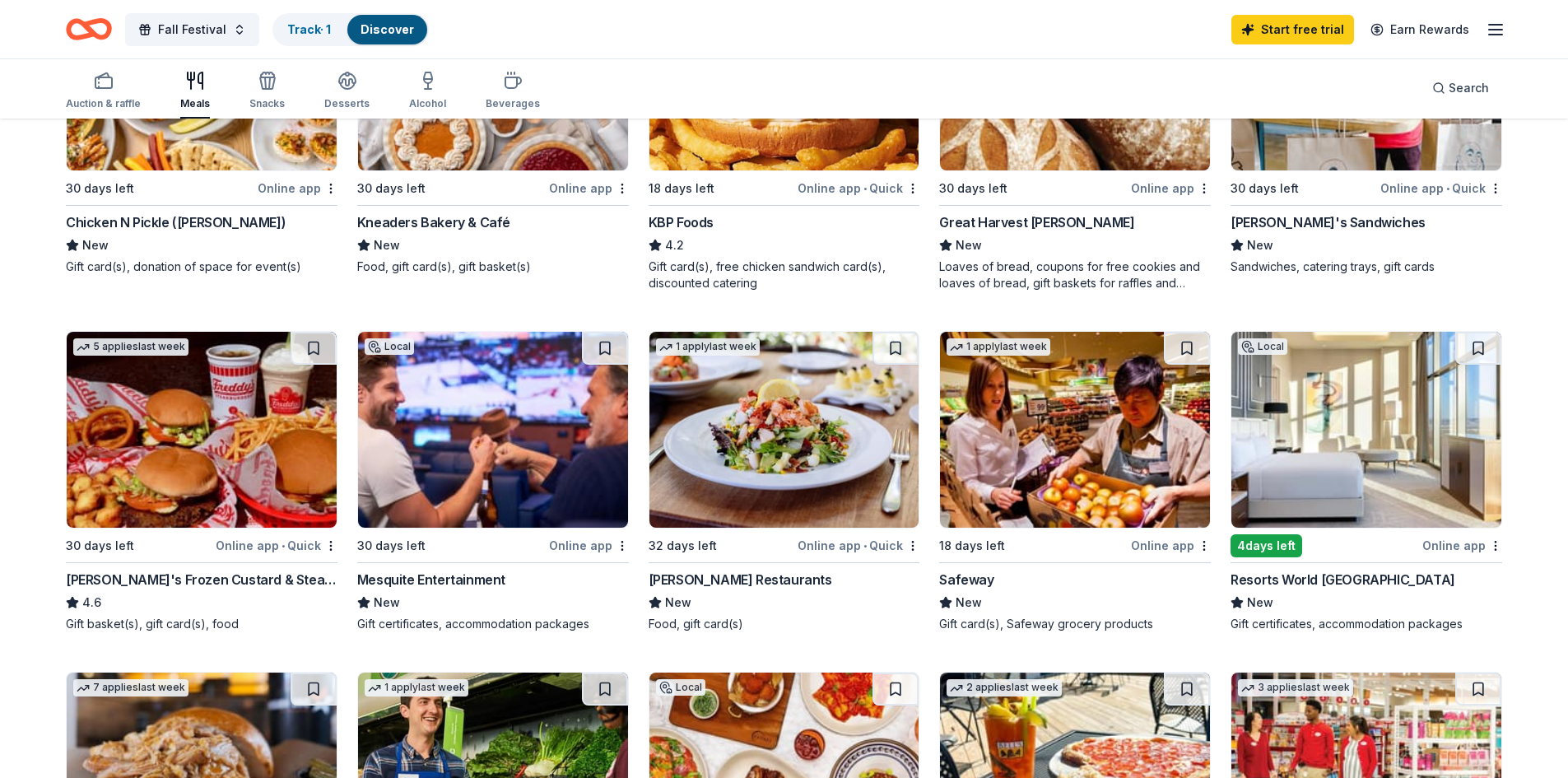
click at [1308, 433] on img at bounding box center [1366, 430] width 270 height 196
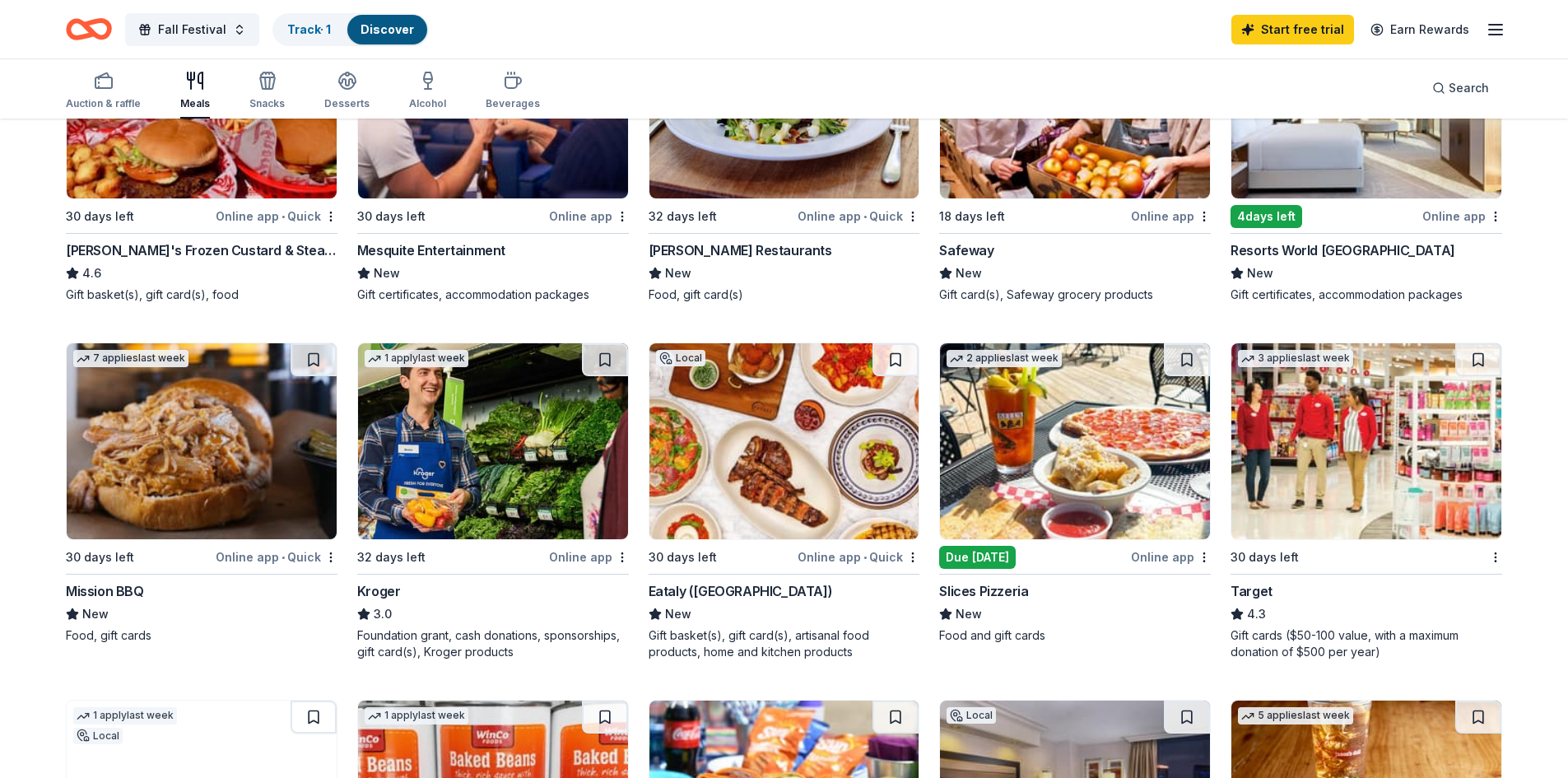
scroll to position [906, 0]
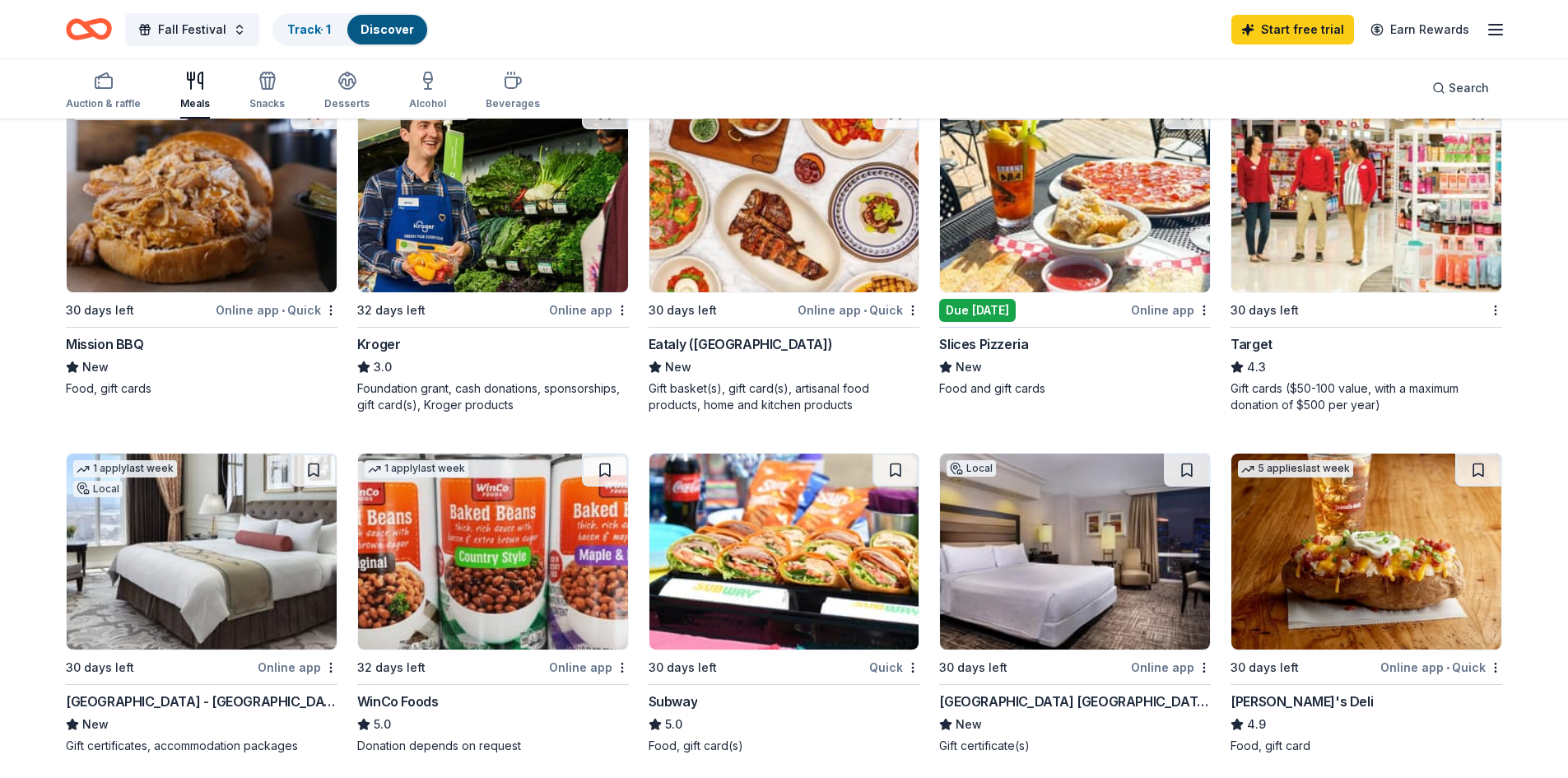
click at [1341, 235] on img at bounding box center [1366, 194] width 270 height 196
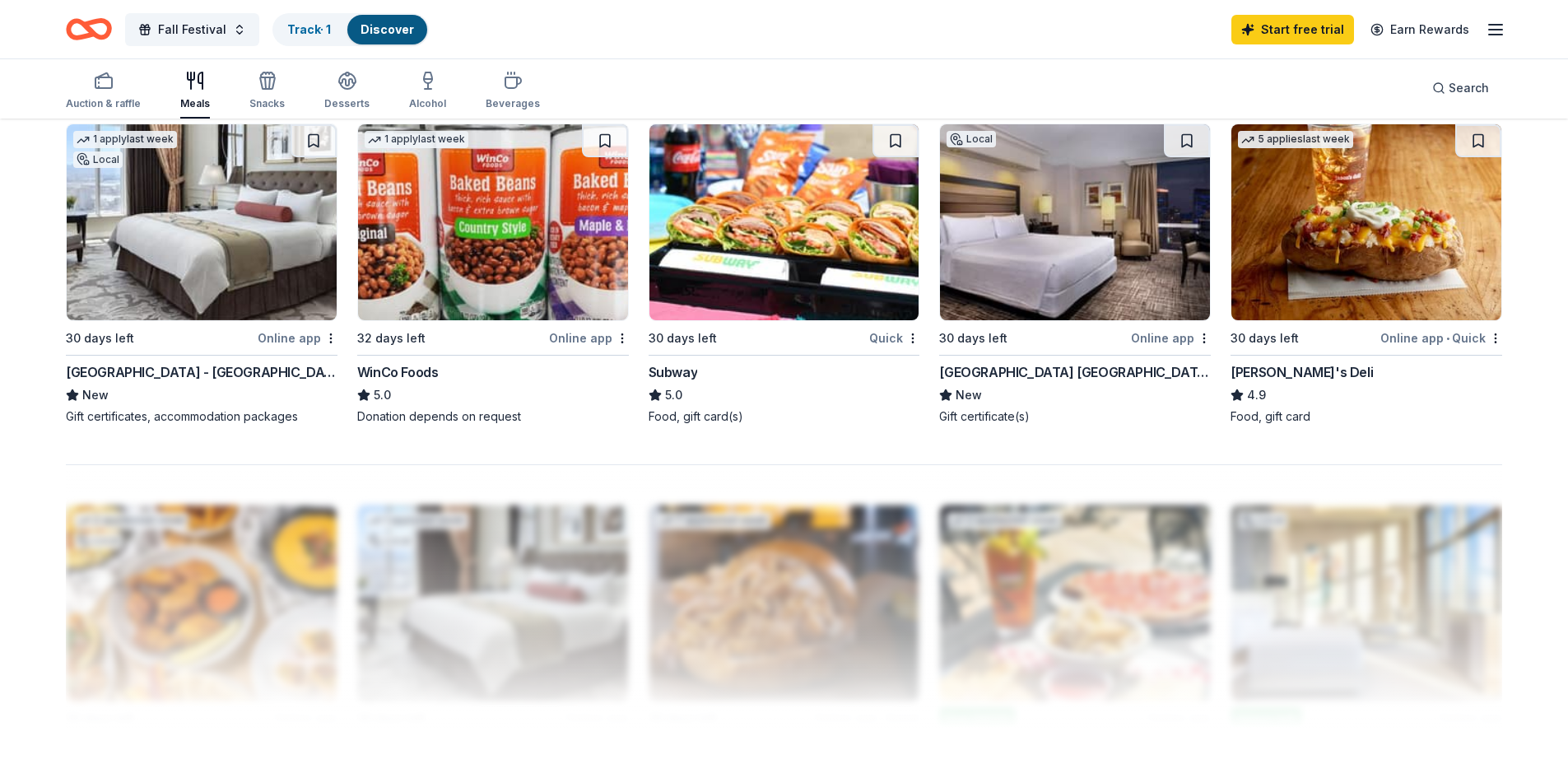
click at [785, 273] on img at bounding box center [784, 222] width 270 height 196
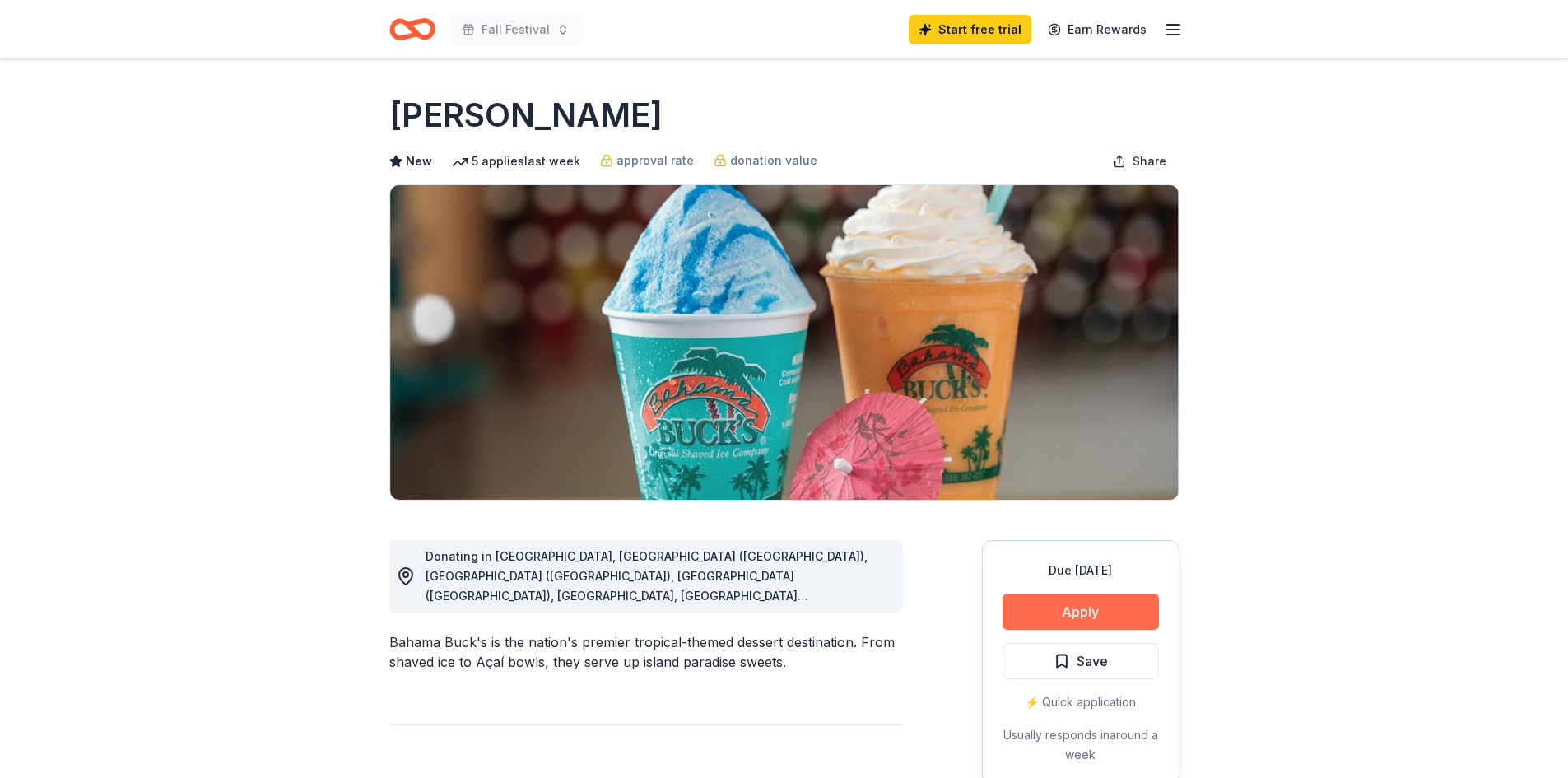
click at [1098, 619] on button "Apply" at bounding box center [1080, 612] width 156 height 37
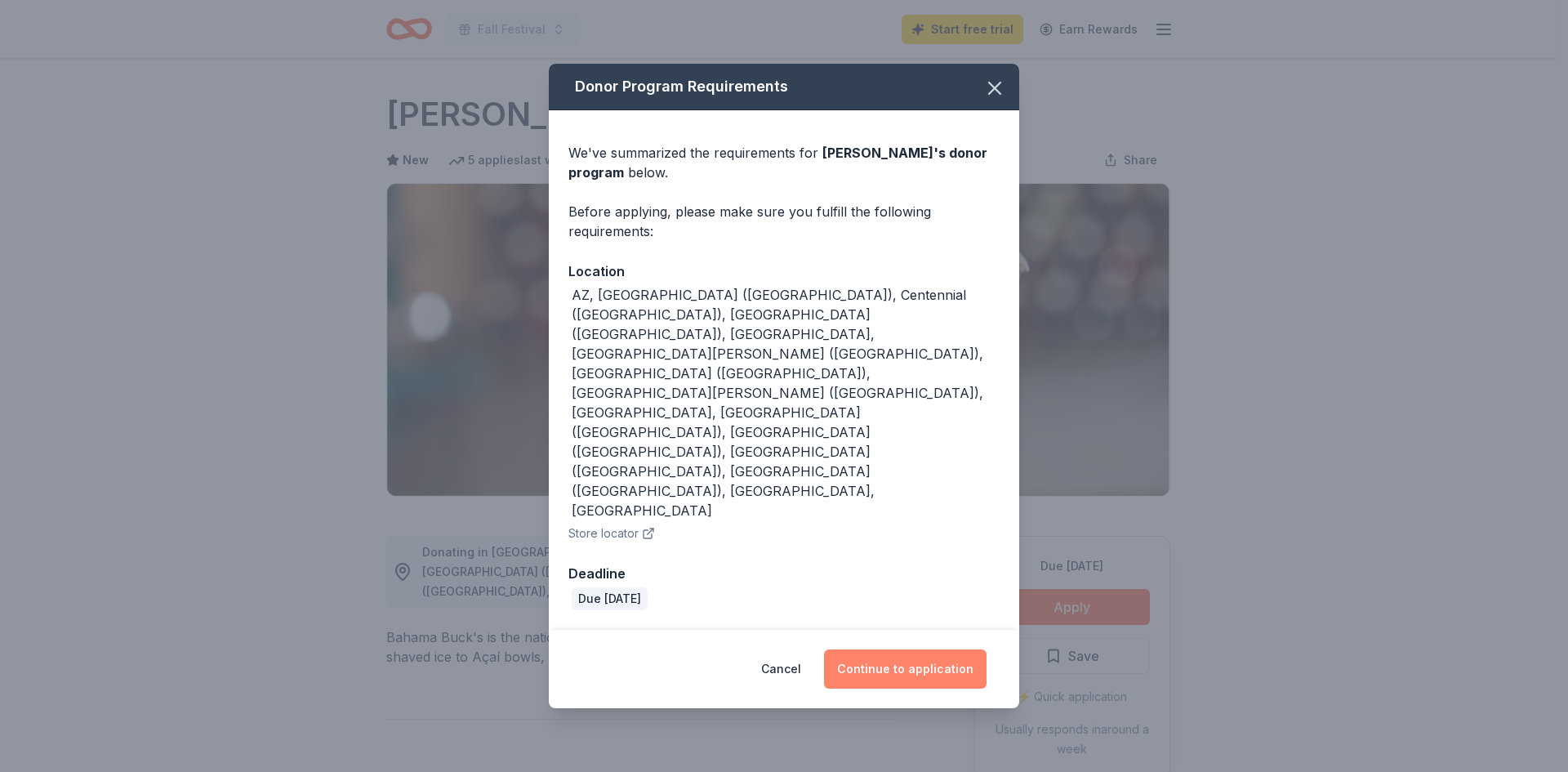
click at [903, 649] on button "Continue to application" at bounding box center [905, 668] width 163 height 39
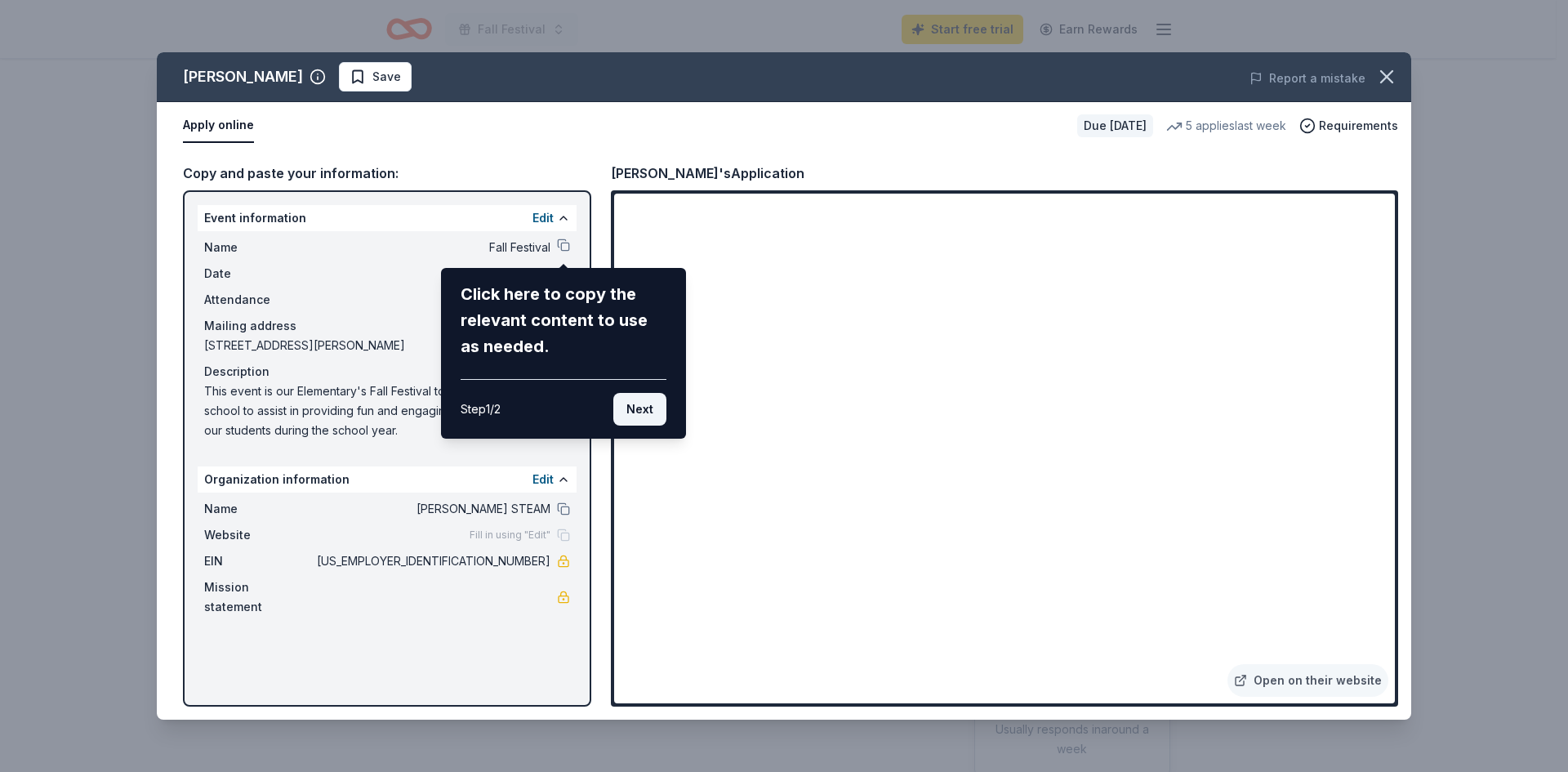
click at [638, 404] on button "Next" at bounding box center [640, 410] width 53 height 33
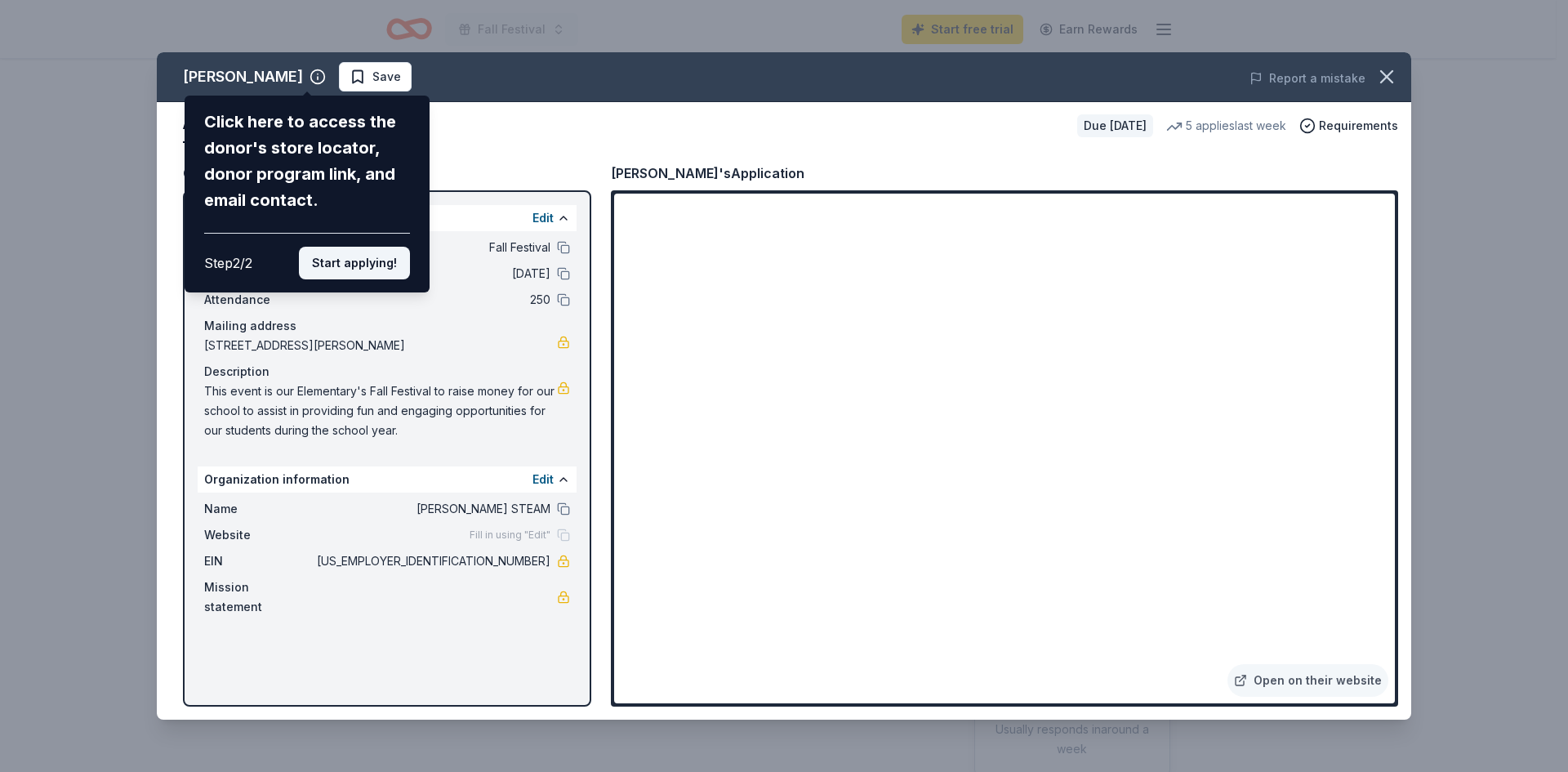
click at [322, 264] on button "Start applying!" at bounding box center [354, 263] width 111 height 33
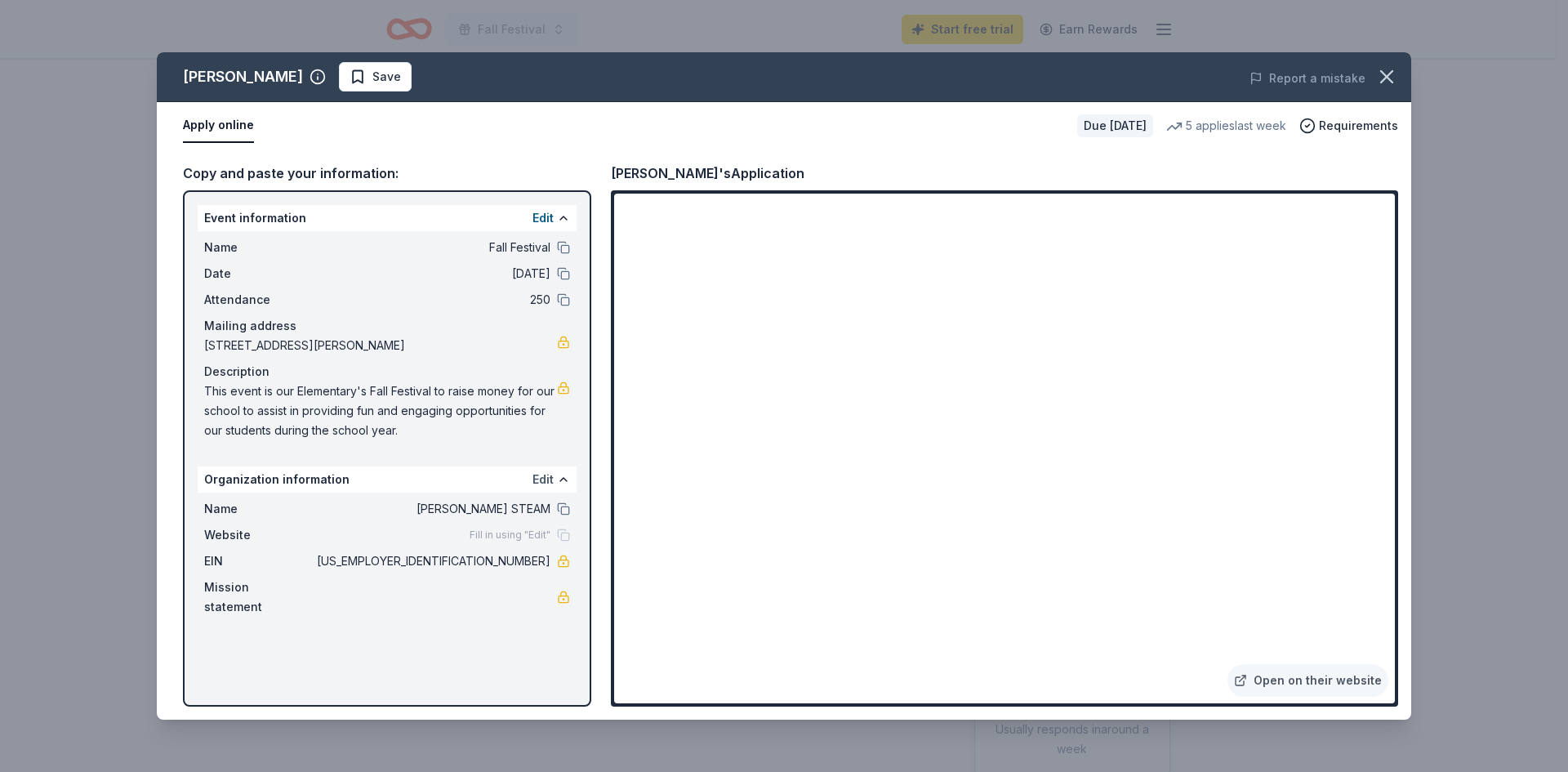
click at [541, 477] on button "Edit" at bounding box center [543, 480] width 21 height 20
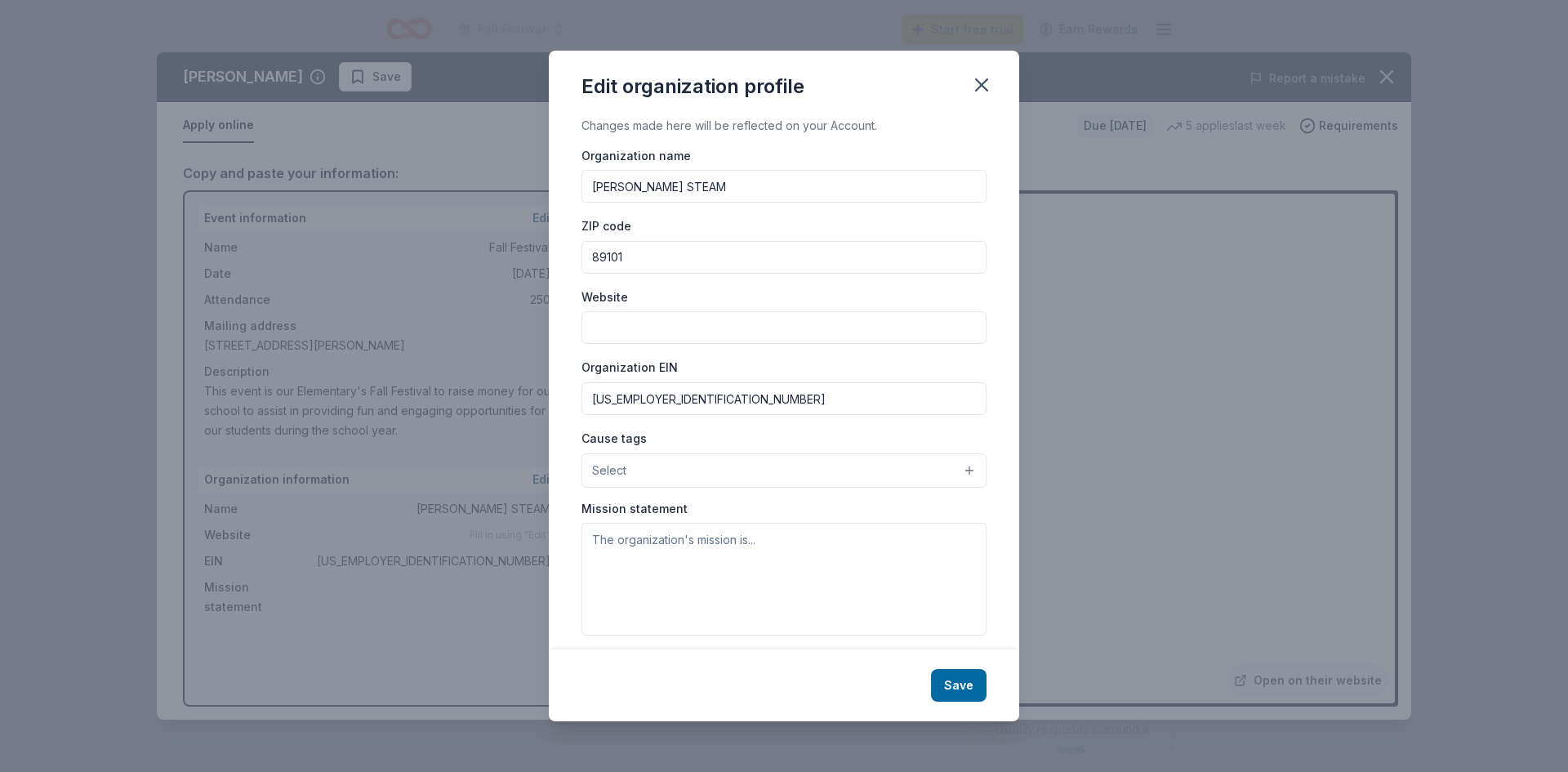
drag, startPoint x: 694, startPoint y: 177, endPoint x: 710, endPoint y: 193, distance: 22.6
click at [694, 178] on input "Walter Bracken STEAM" at bounding box center [784, 186] width 405 height 33
drag, startPoint x: 745, startPoint y: 183, endPoint x: 481, endPoint y: 192, distance: 264.2
click at [481, 192] on div "Edit organization profile Changes made here will be reflected on your Account. …" at bounding box center [784, 386] width 1568 height 772
type input "Fay Herron Elementary School"
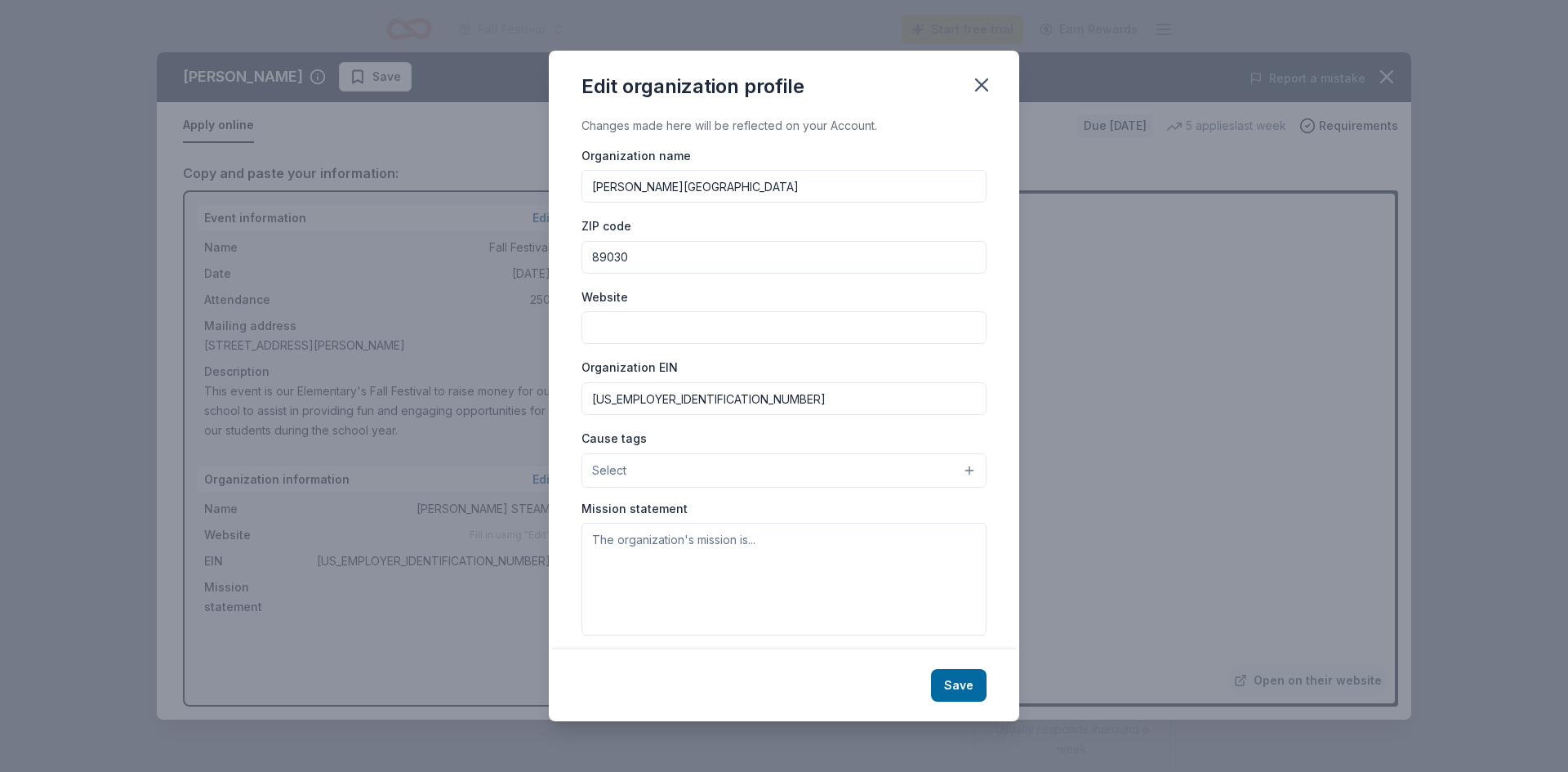
type input "89030"
paste input "https://fayherron.org/"
type input "https://fayherron.org/"
click at [695, 400] on input "88-6000030" at bounding box center [784, 399] width 405 height 33
click at [688, 401] on input "88-6000030" at bounding box center [784, 399] width 405 height 33
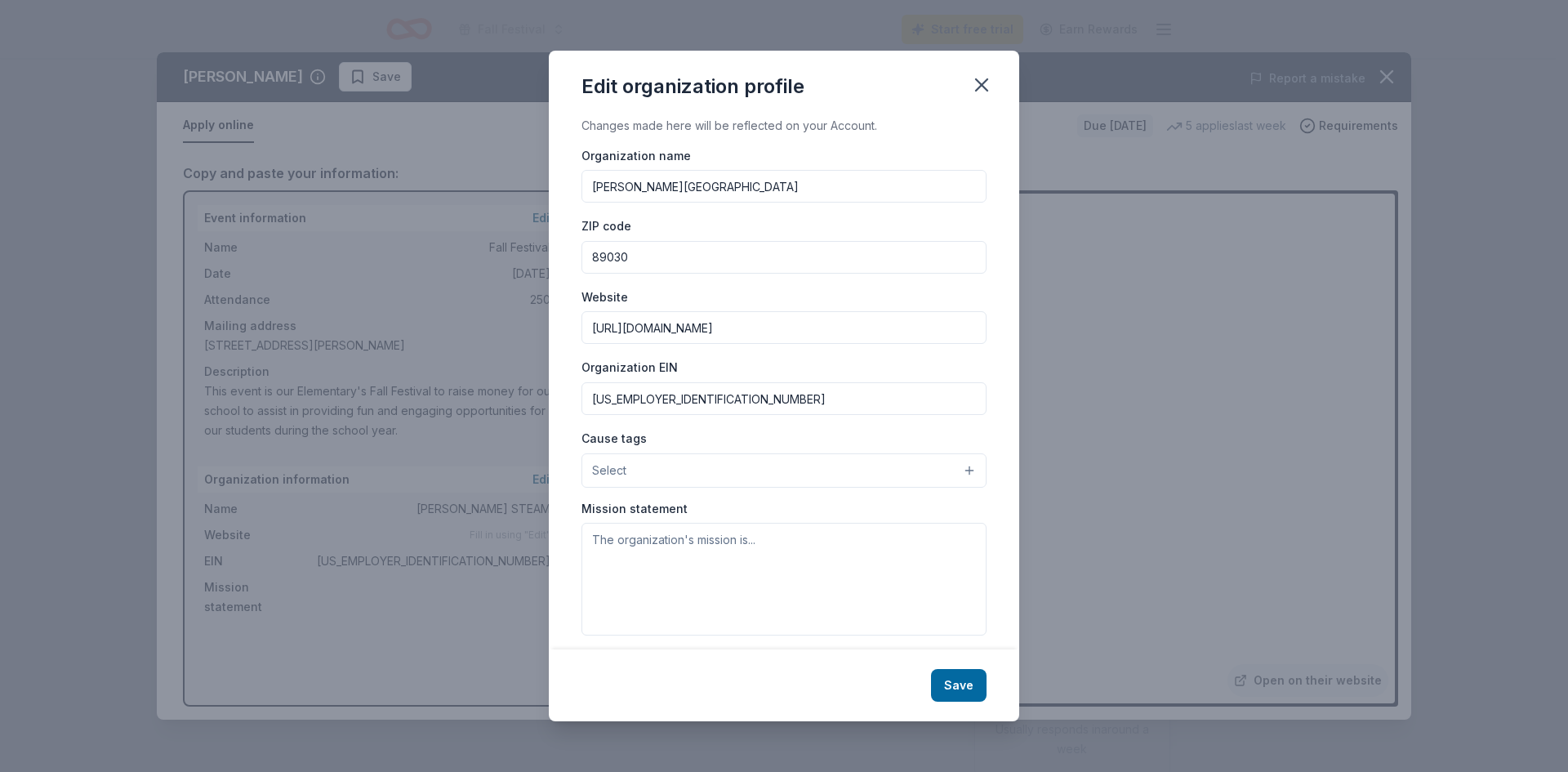
drag, startPoint x: 688, startPoint y: 401, endPoint x: 546, endPoint y: 397, distance: 142.1
click at [546, 397] on div "Edit organization profile Changes made here will be reflected on your Account. …" at bounding box center [784, 386] width 1568 height 772
click at [784, 450] on div "Cause tags Select" at bounding box center [784, 458] width 405 height 60
click at [758, 468] on button "Select" at bounding box center [784, 470] width 405 height 35
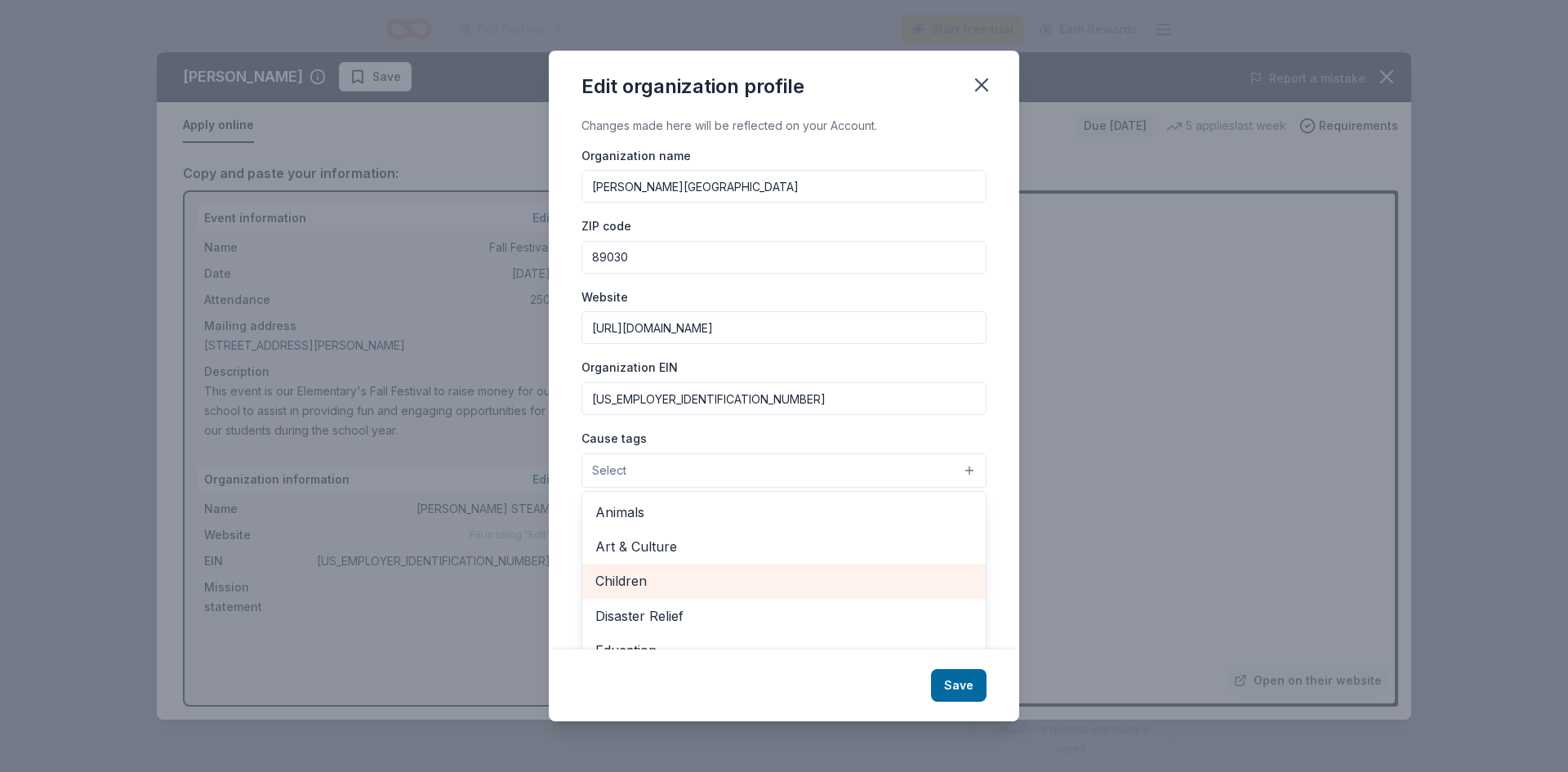
click at [619, 586] on span "Children" at bounding box center [784, 580] width 378 height 21
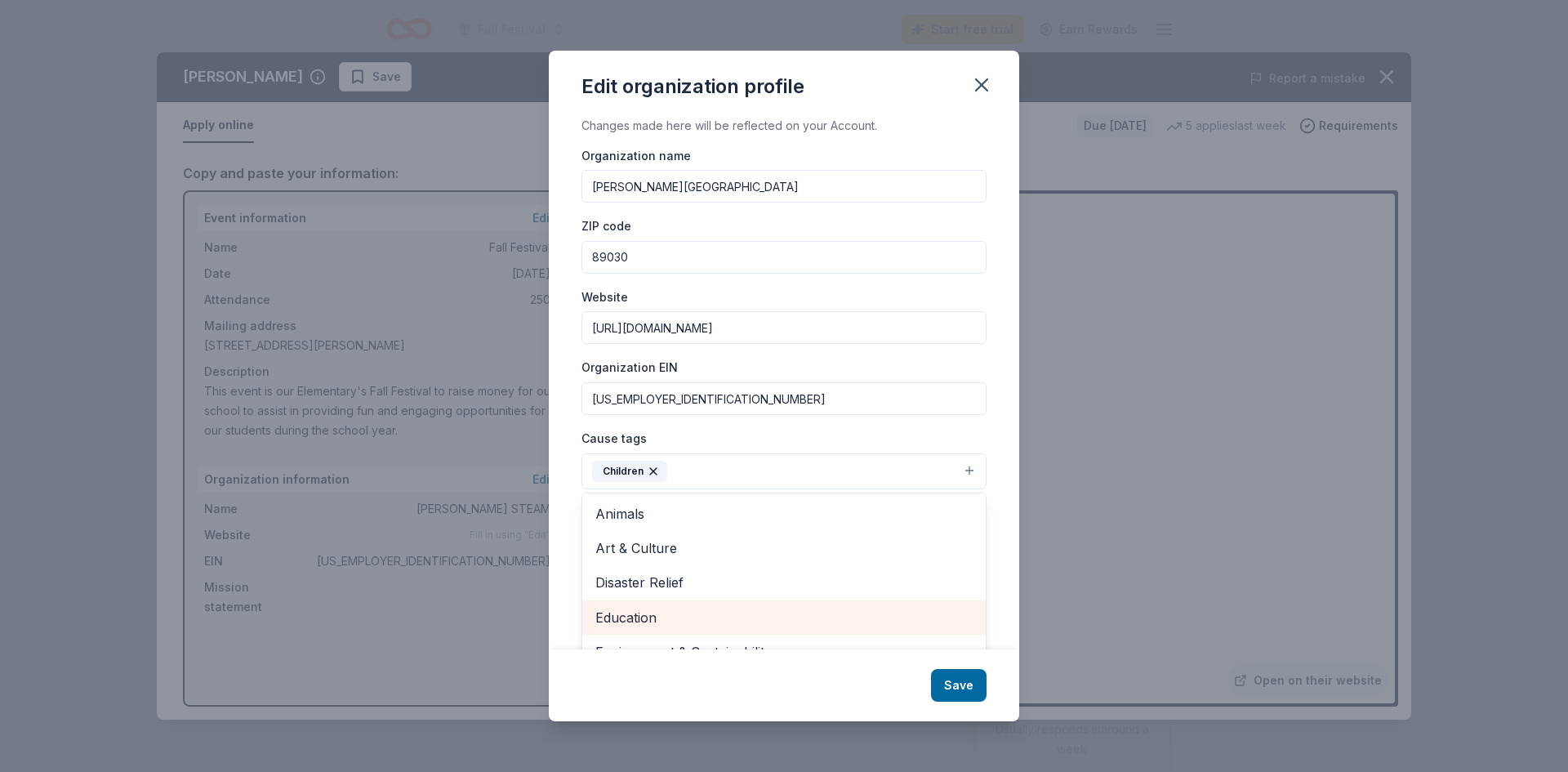
click at [660, 615] on span "Education" at bounding box center [784, 617] width 378 height 21
click at [994, 421] on div "Changes made here will be reflected on your Account. Organization name Fay Herr…" at bounding box center [784, 383] width 470 height 534
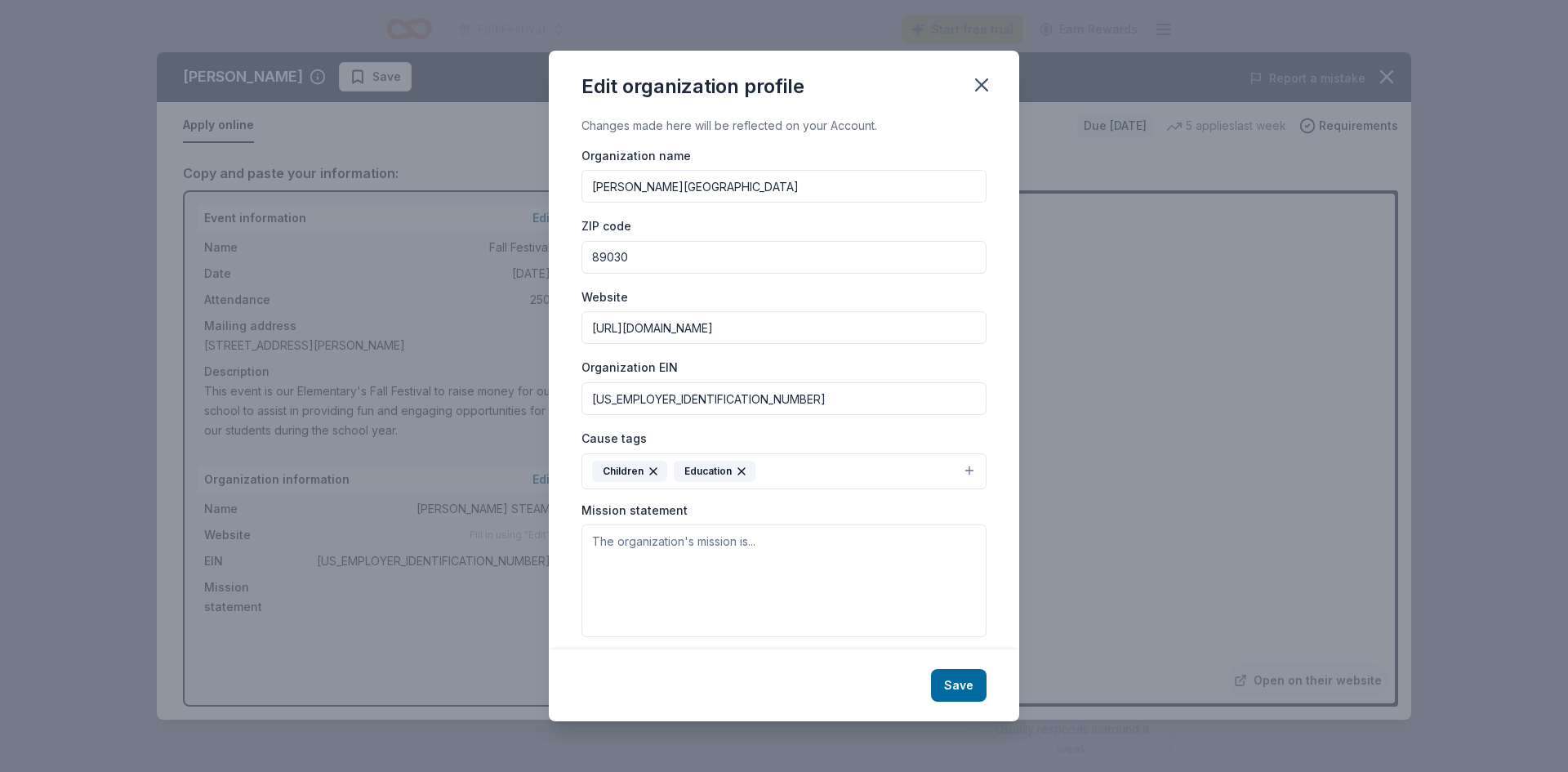
scroll to position [14, 0]
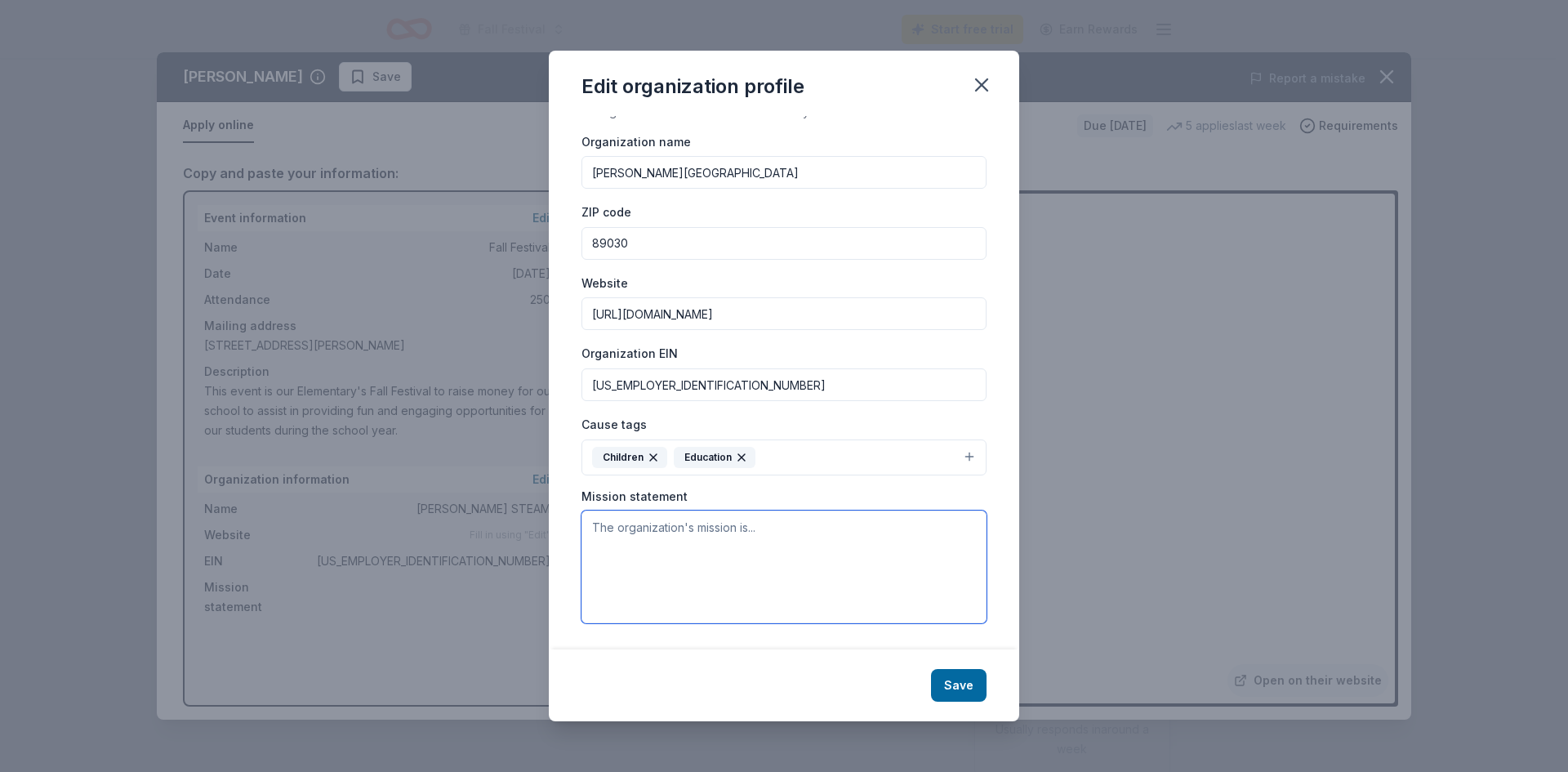
click at [756, 553] on textarea at bounding box center [784, 567] width 405 height 113
click at [668, 520] on textarea at bounding box center [784, 567] width 405 height 113
paste textarea "Our mission is to educate every child while honoring diversity and uniqueness."
type textarea "Our mission is to educate every child while honoring diversity and uniqueness."
click at [960, 679] on button "Save" at bounding box center [959, 686] width 55 height 33
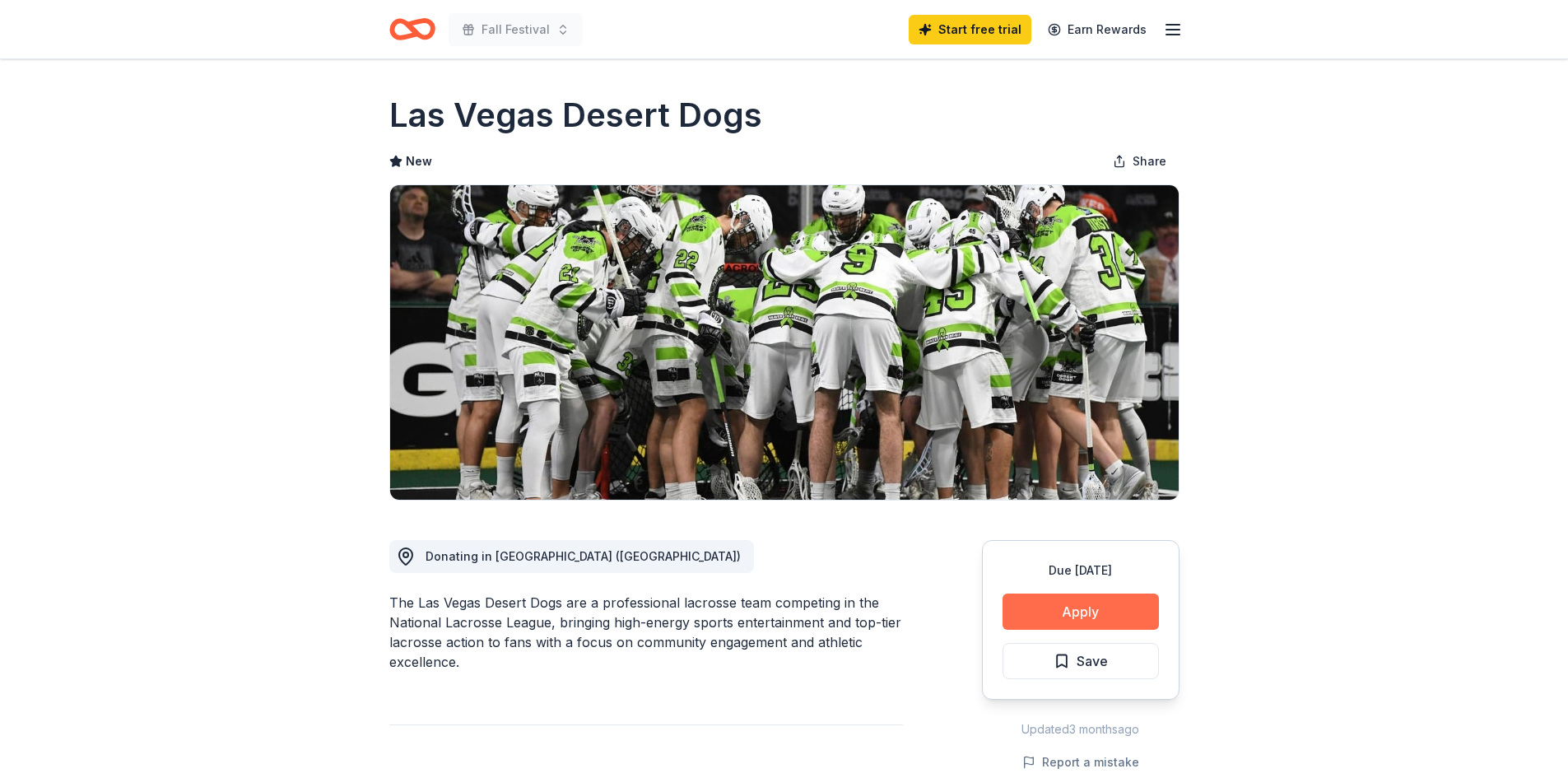
click at [1115, 619] on button "Apply" at bounding box center [1080, 612] width 156 height 37
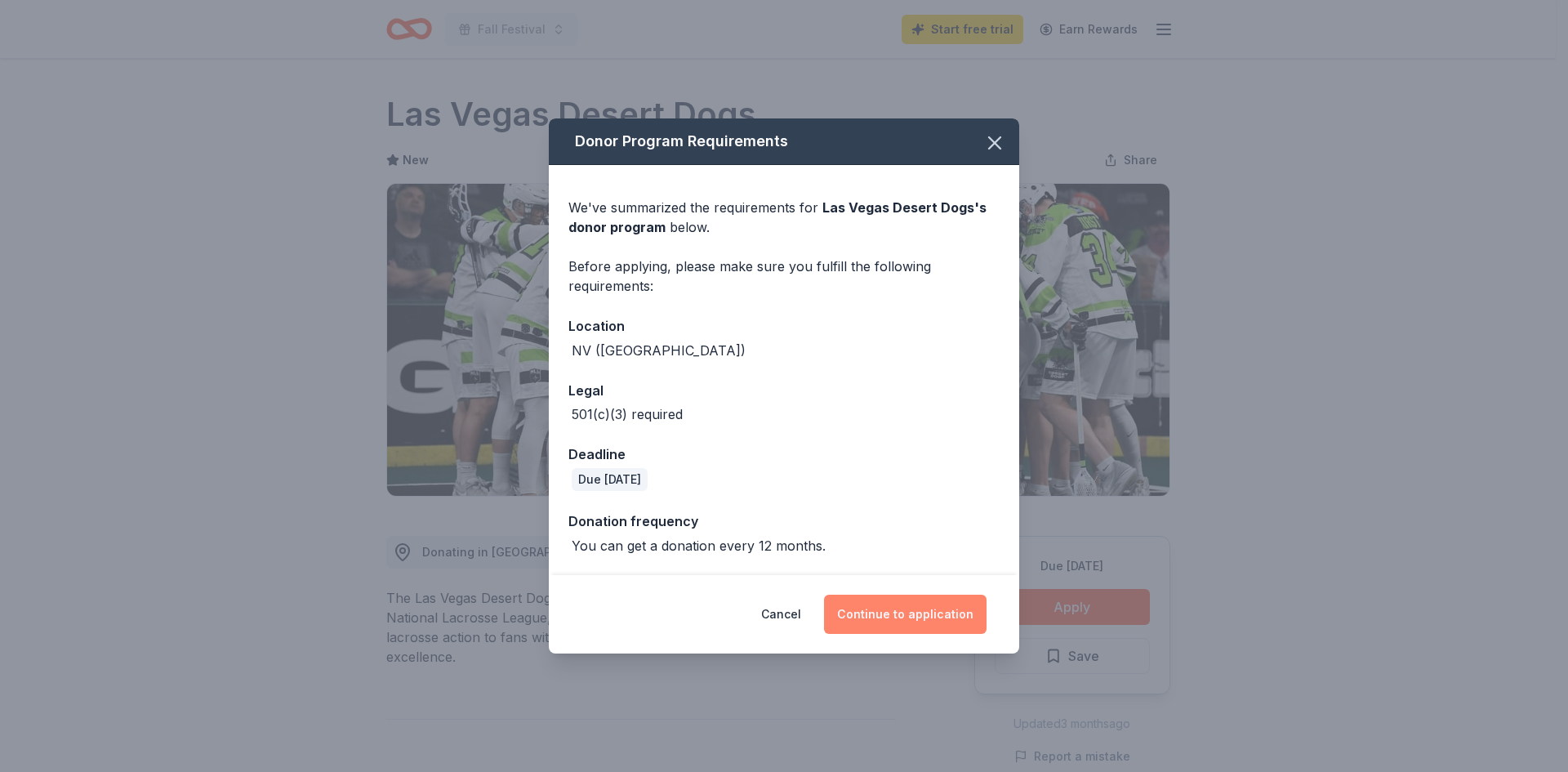
click at [912, 613] on button "Continue to application" at bounding box center [905, 614] width 163 height 39
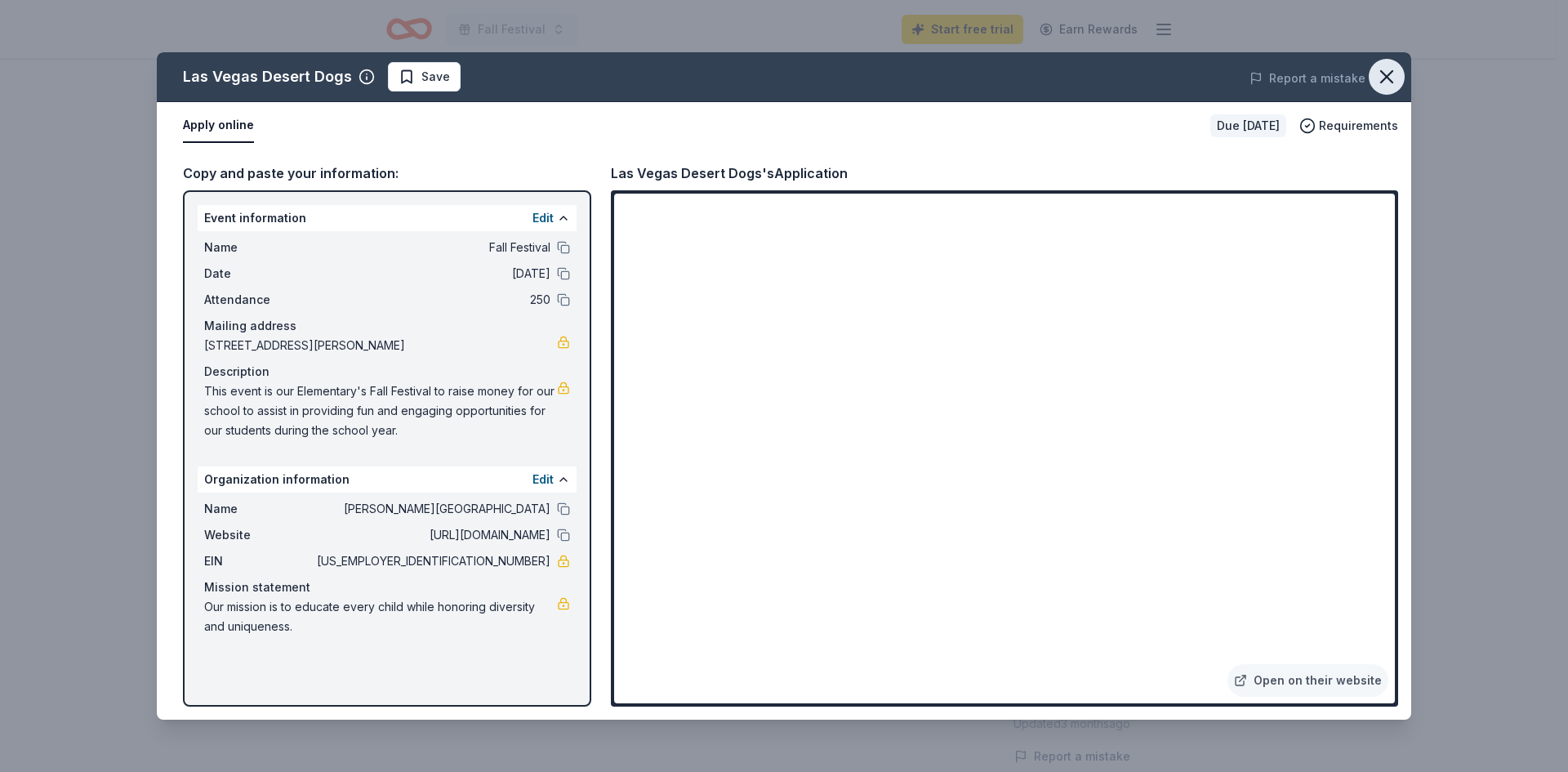
click at [1382, 74] on icon "button" at bounding box center [1386, 76] width 23 height 23
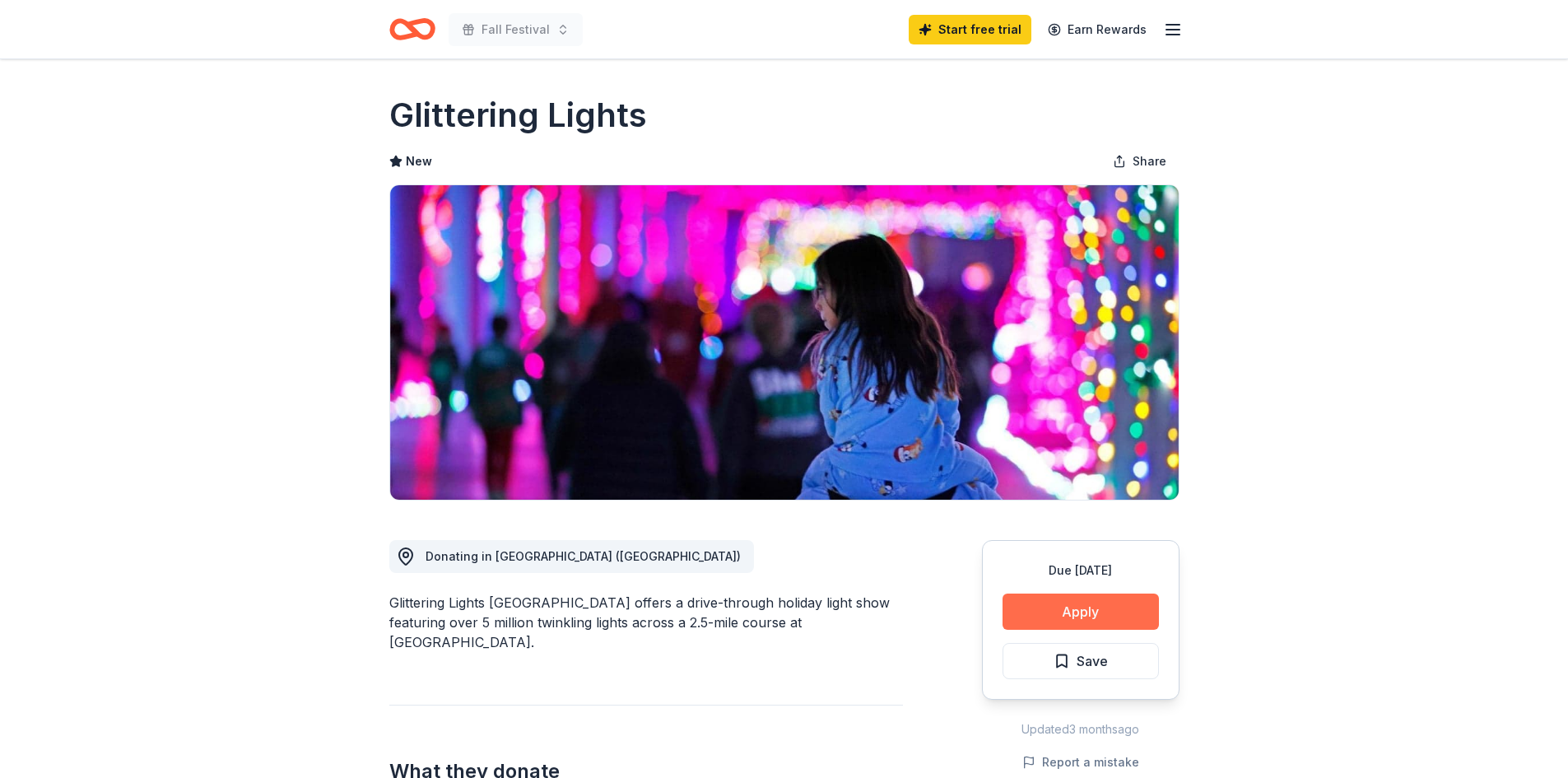
click at [1081, 605] on button "Apply" at bounding box center [1080, 612] width 156 height 37
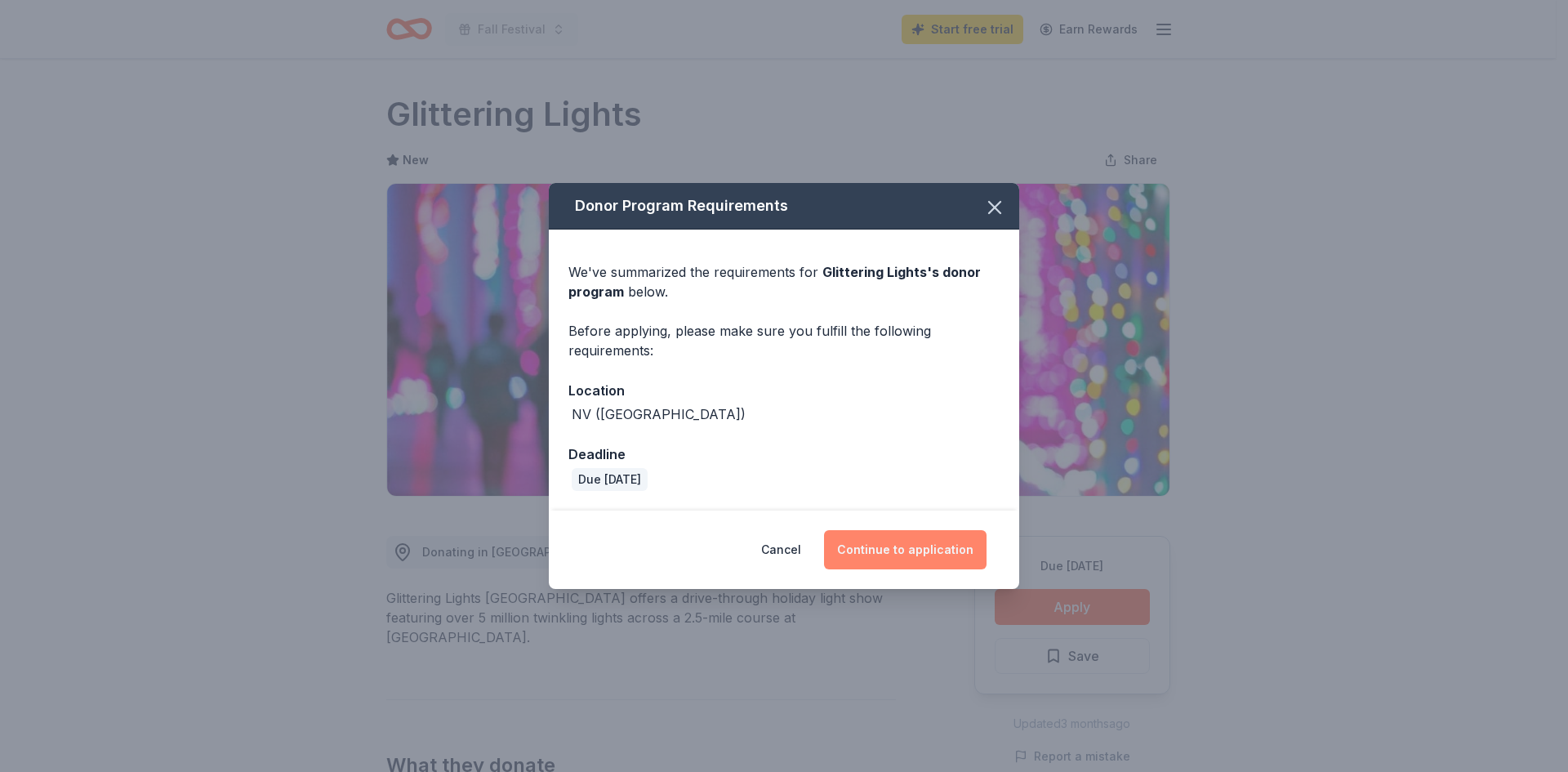
click at [896, 542] on button "Continue to application" at bounding box center [905, 549] width 163 height 39
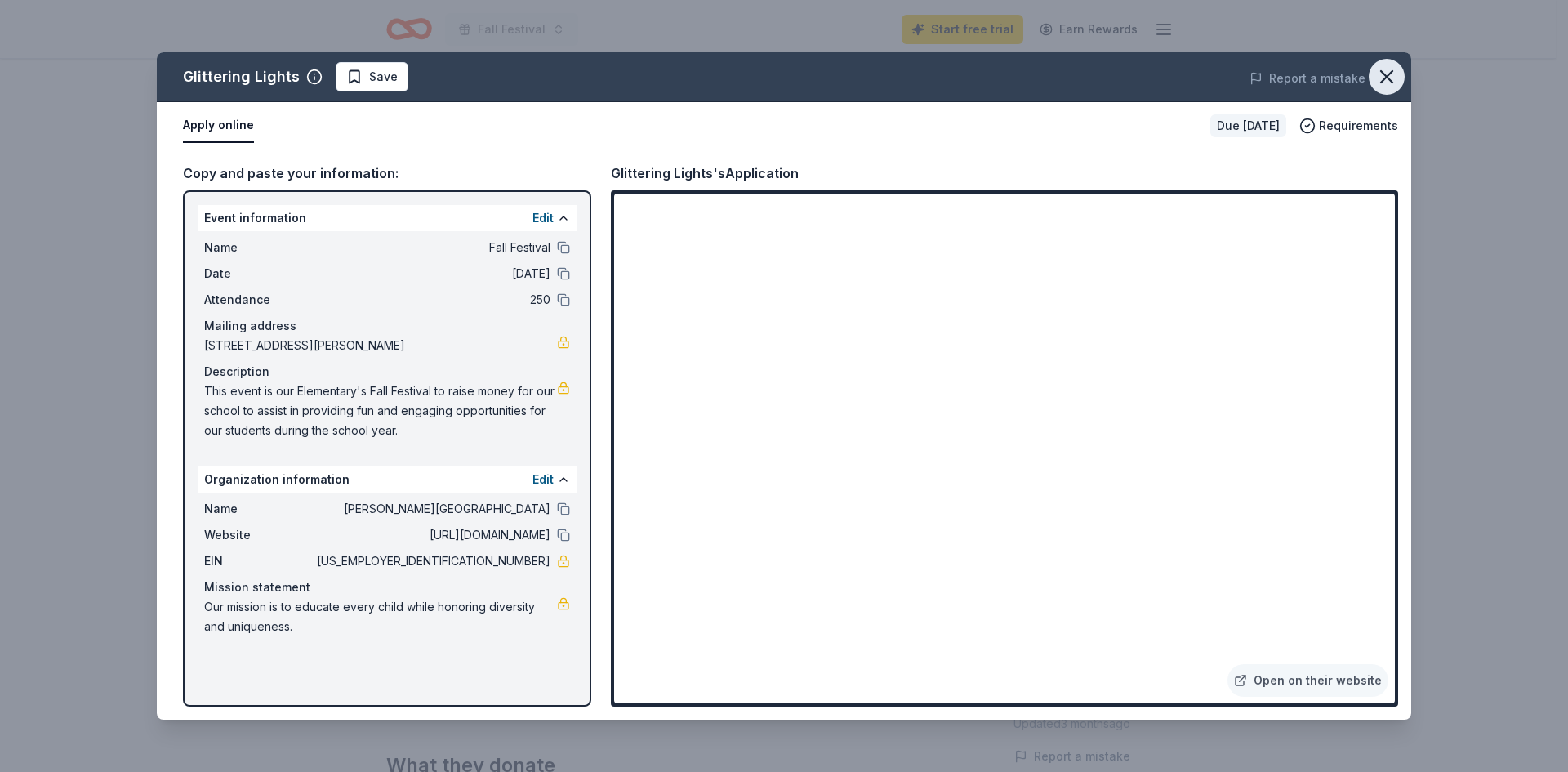
click at [1383, 77] on icon "button" at bounding box center [1386, 76] width 23 height 23
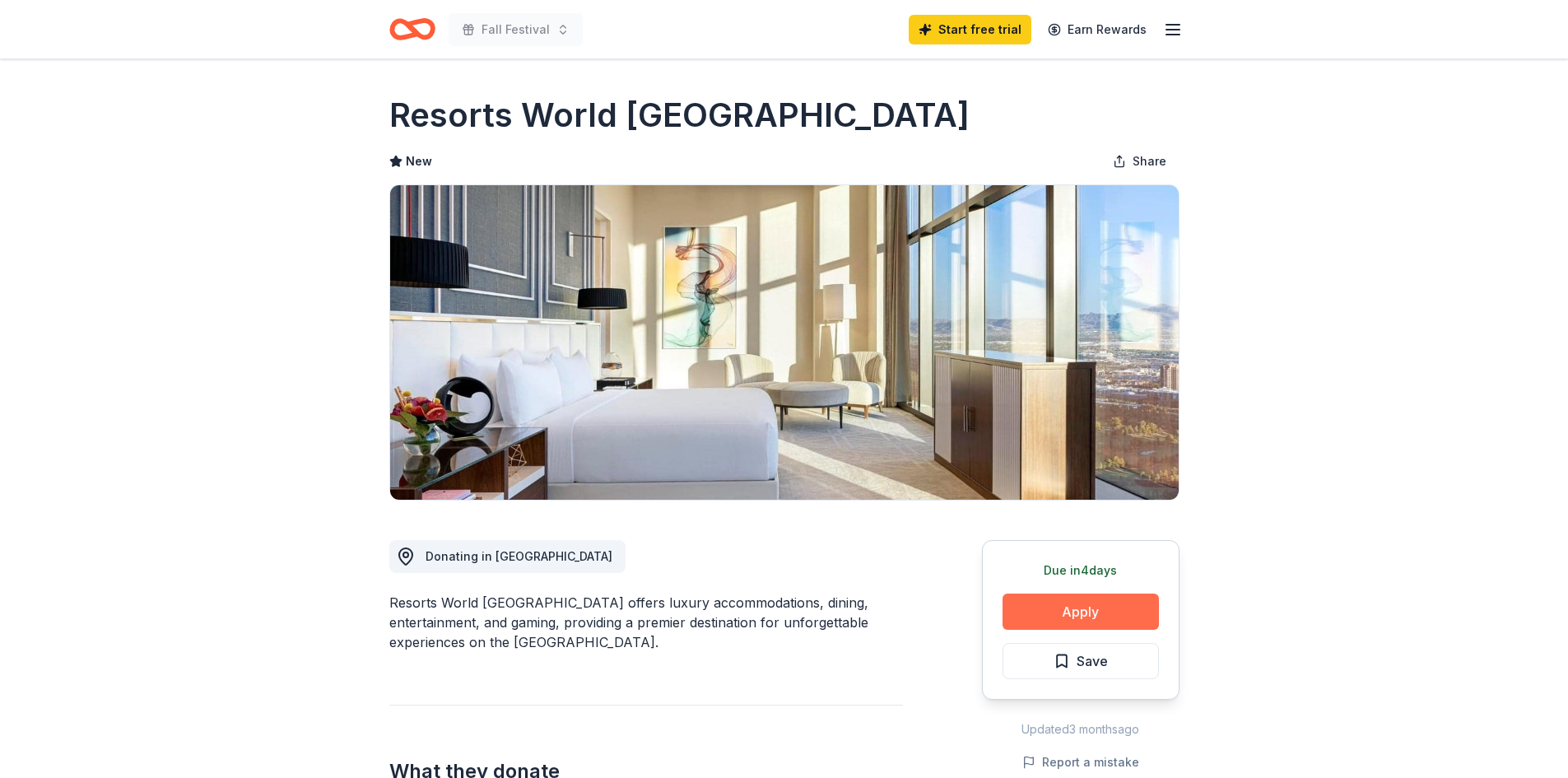
click at [1062, 613] on button "Apply" at bounding box center [1080, 612] width 156 height 37
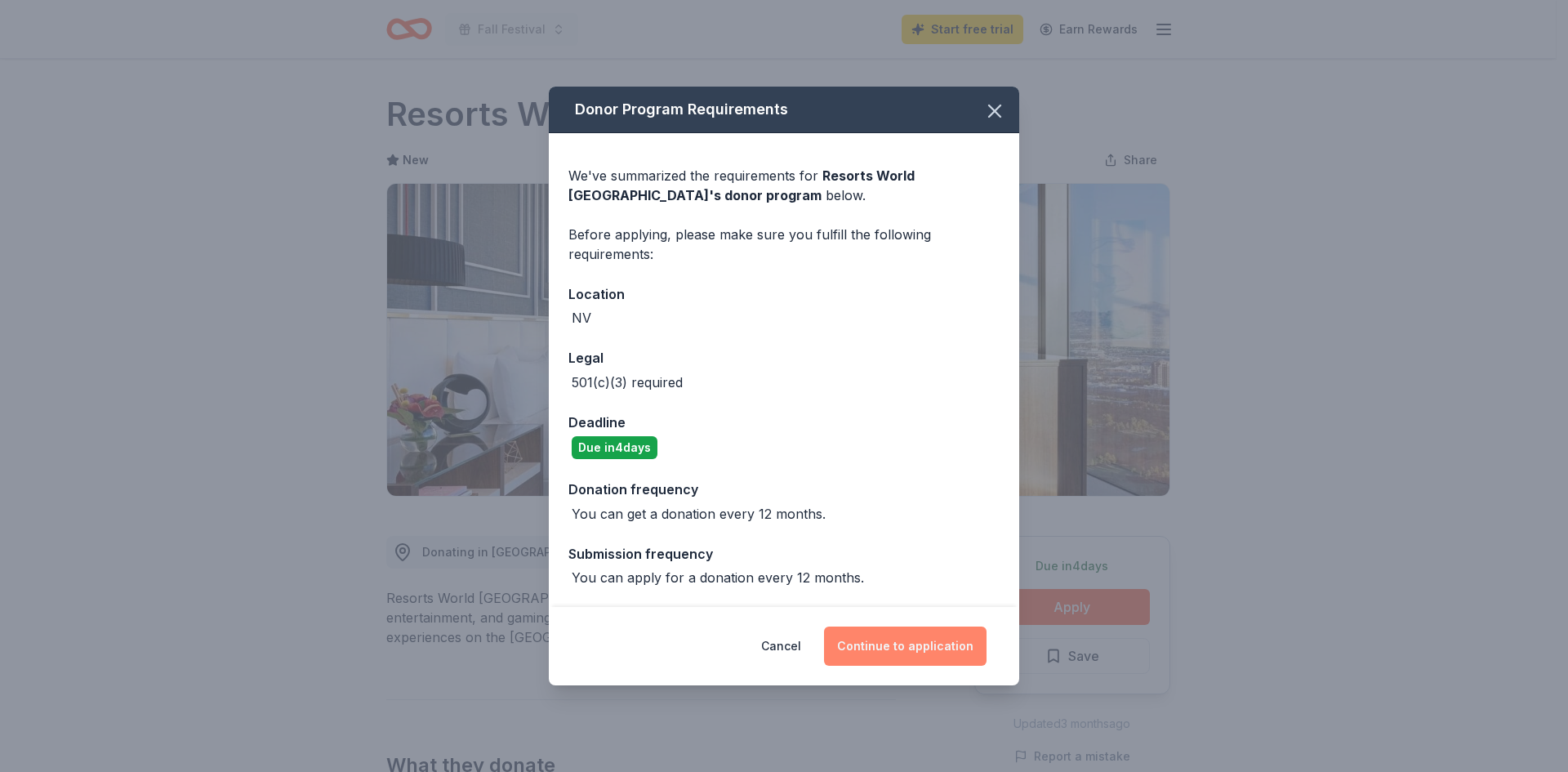
click at [928, 655] on button "Continue to application" at bounding box center [905, 646] width 163 height 39
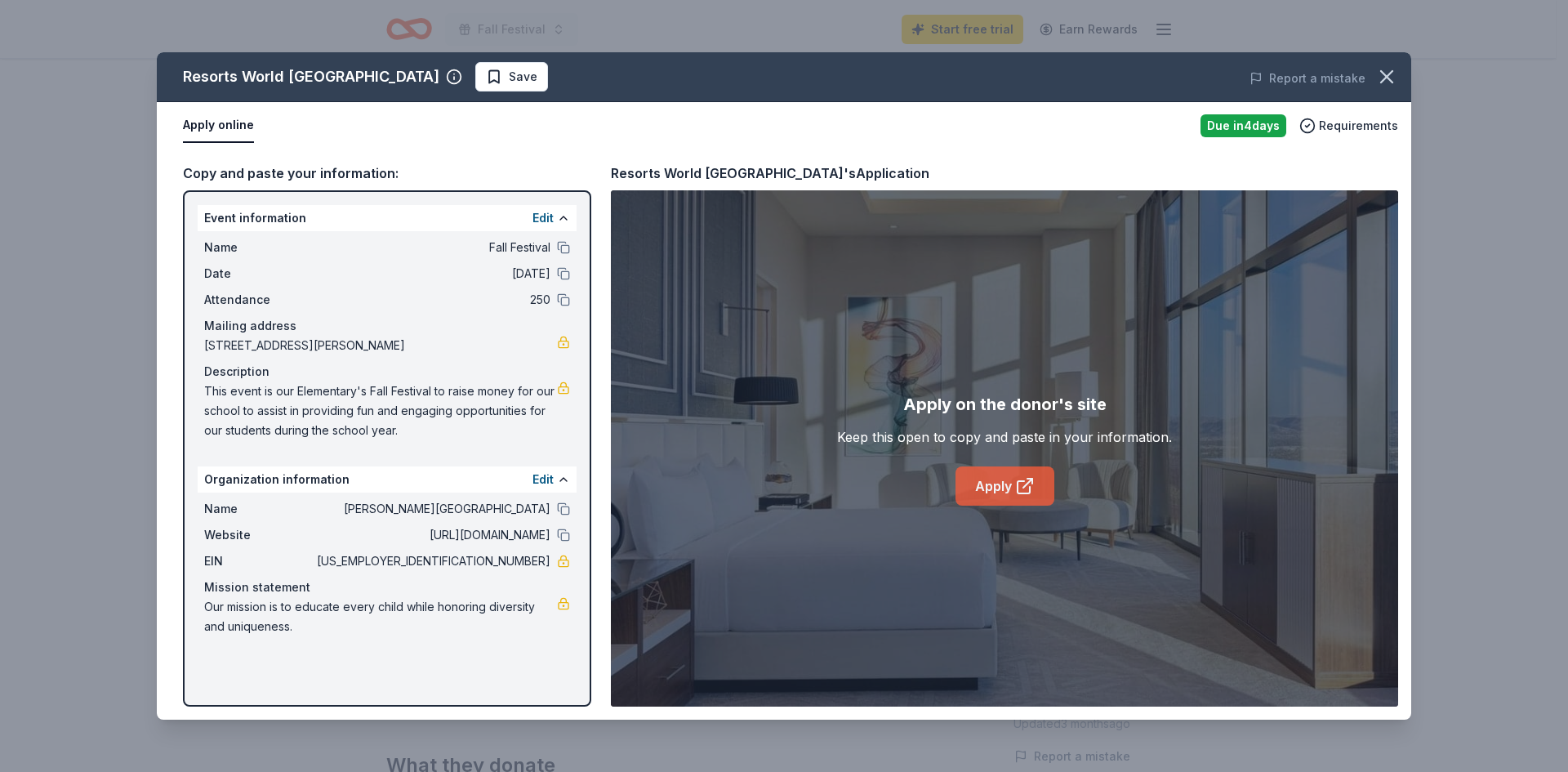
click at [1000, 475] on link "Apply" at bounding box center [1005, 486] width 99 height 39
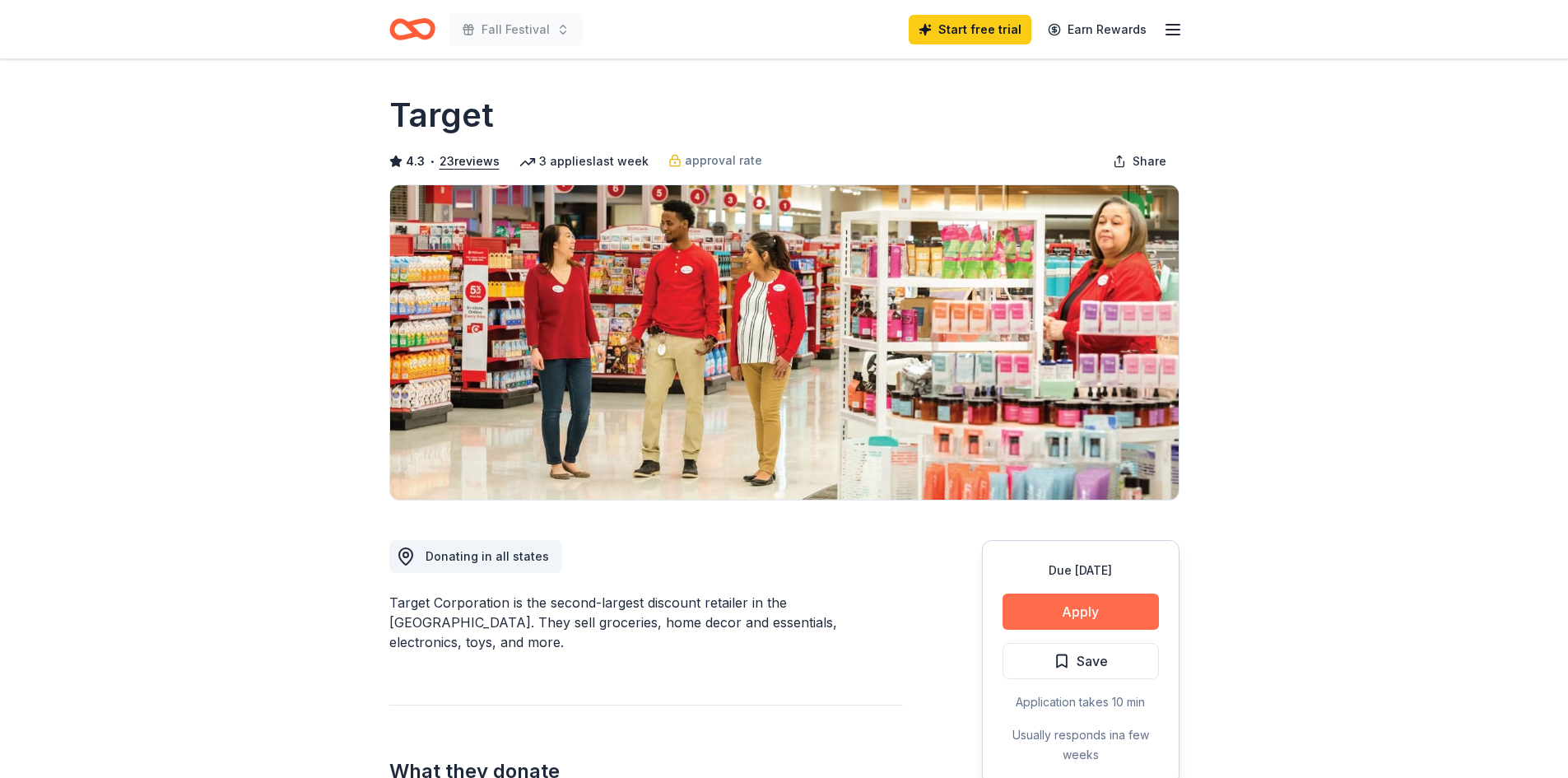
click at [1070, 605] on button "Apply" at bounding box center [1080, 612] width 156 height 37
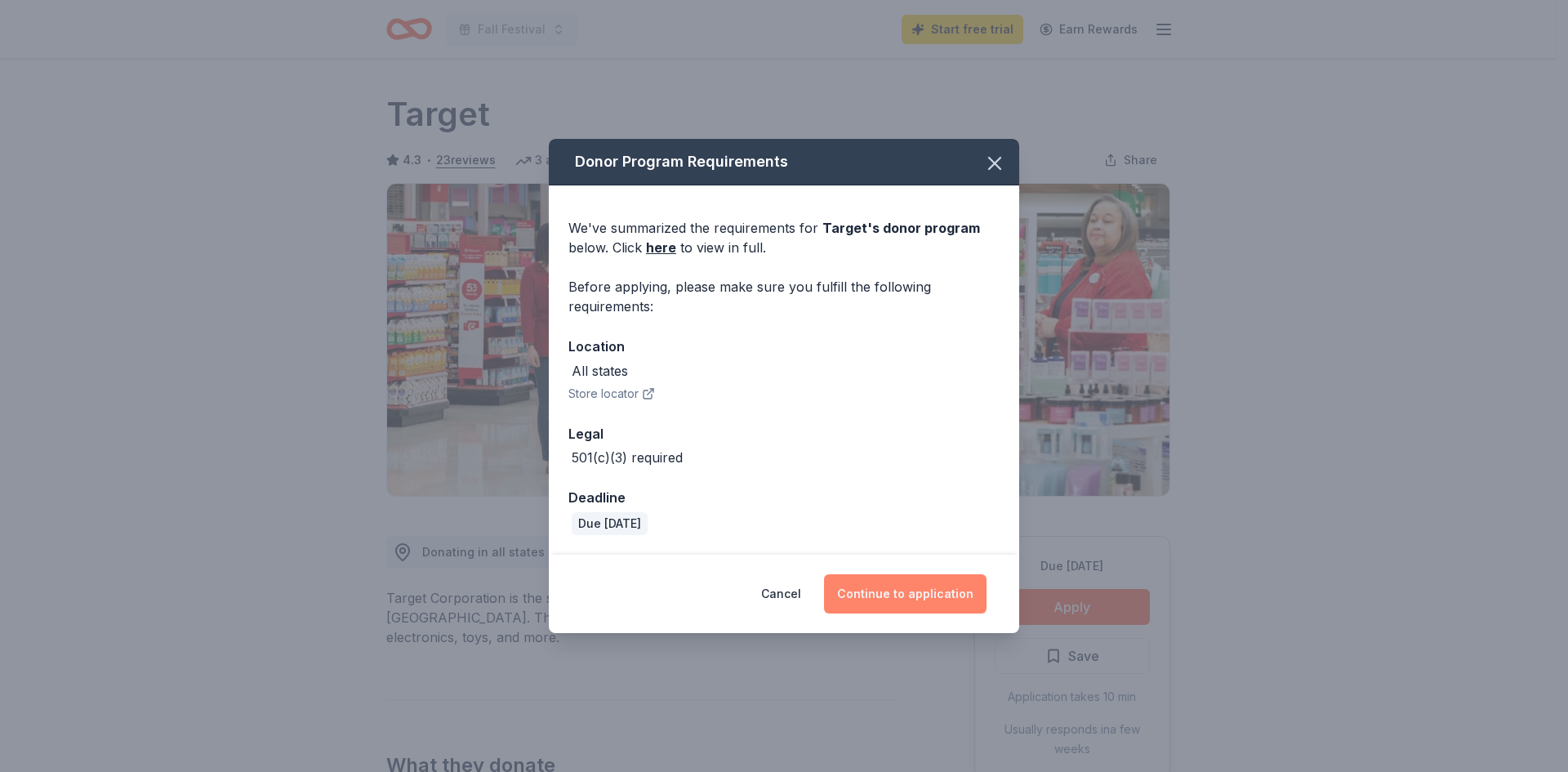
click at [924, 596] on button "Continue to application" at bounding box center [905, 593] width 163 height 39
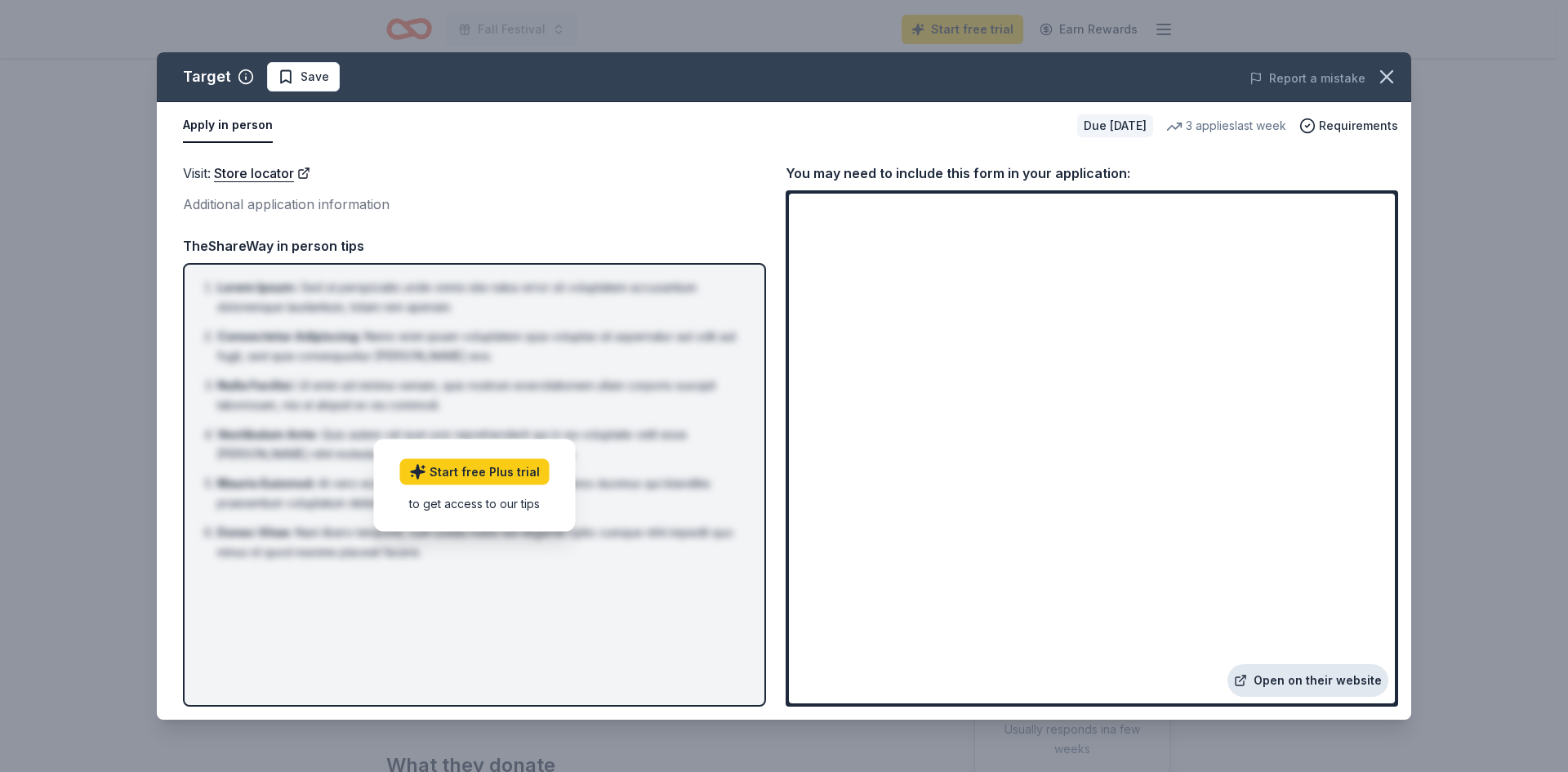
click at [1336, 673] on link "Open on their website" at bounding box center [1307, 680] width 161 height 33
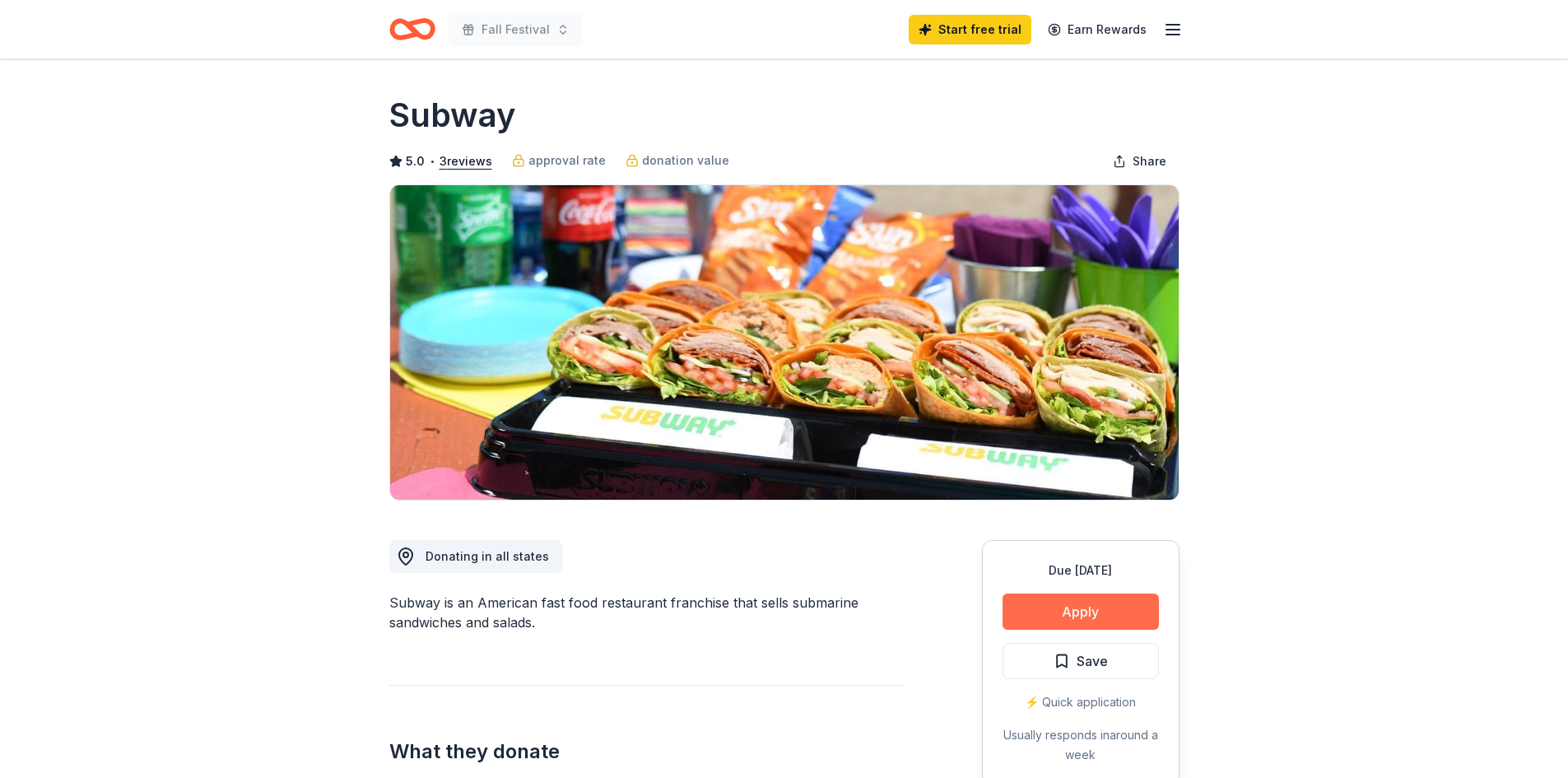
click at [1078, 609] on button "Apply" at bounding box center [1080, 612] width 156 height 37
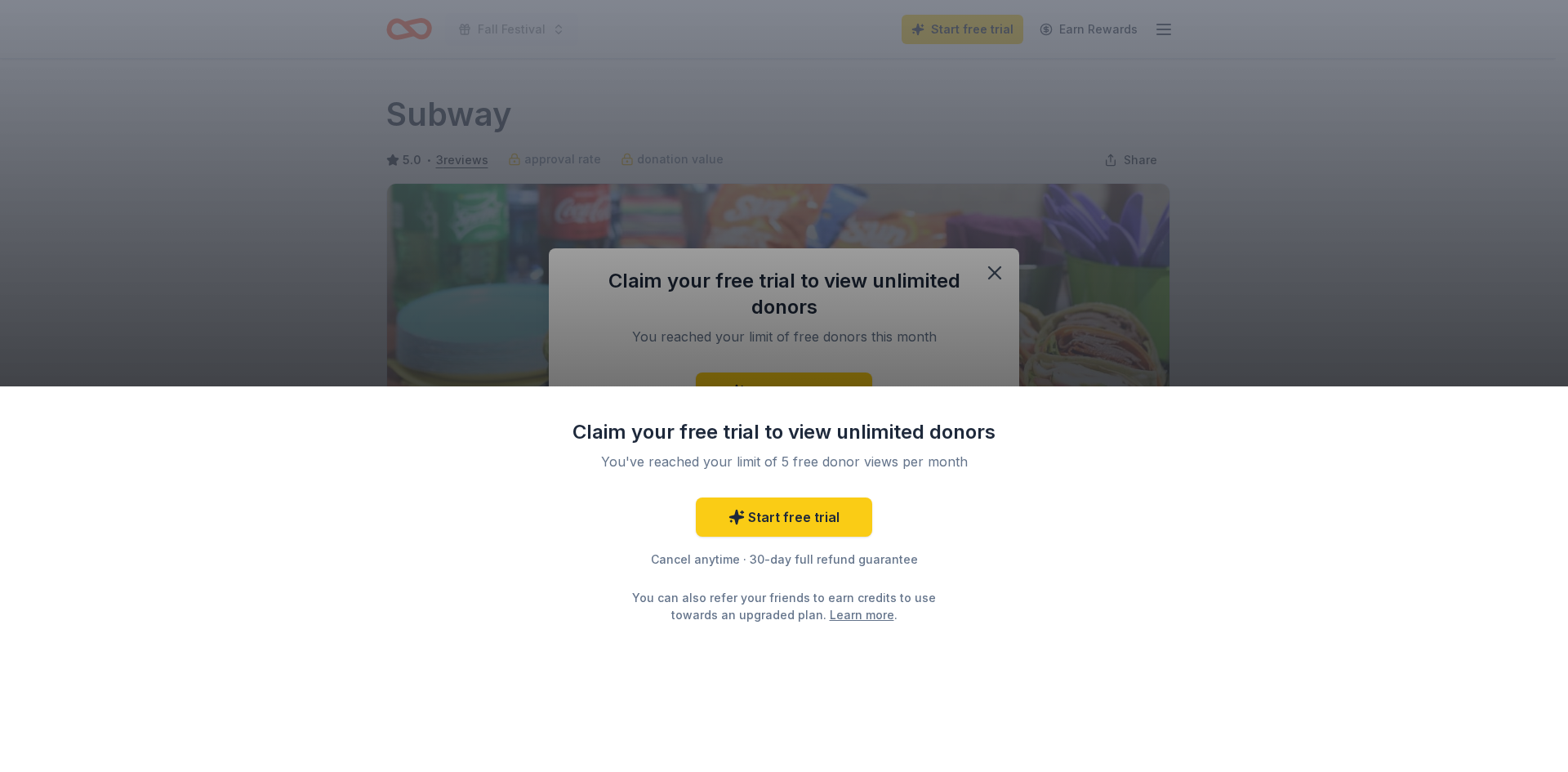
click at [1266, 303] on div "Claim your free trial to view unlimited donors You've reached your limit of 5 f…" at bounding box center [784, 386] width 1568 height 772
